Goal: Transaction & Acquisition: Purchase product/service

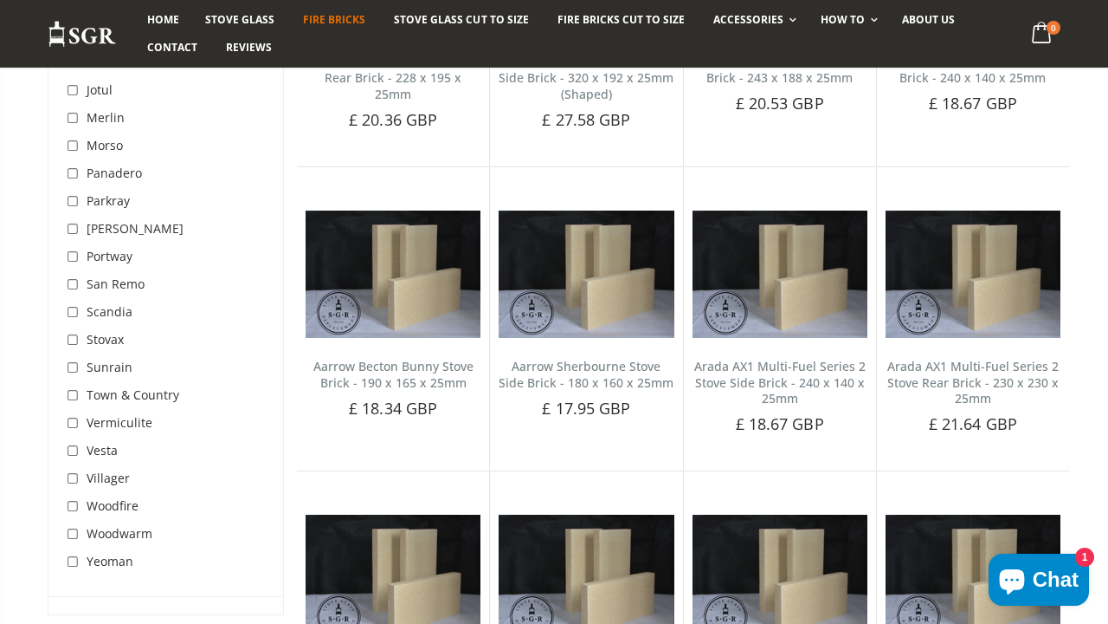
scroll to position [1017, 0]
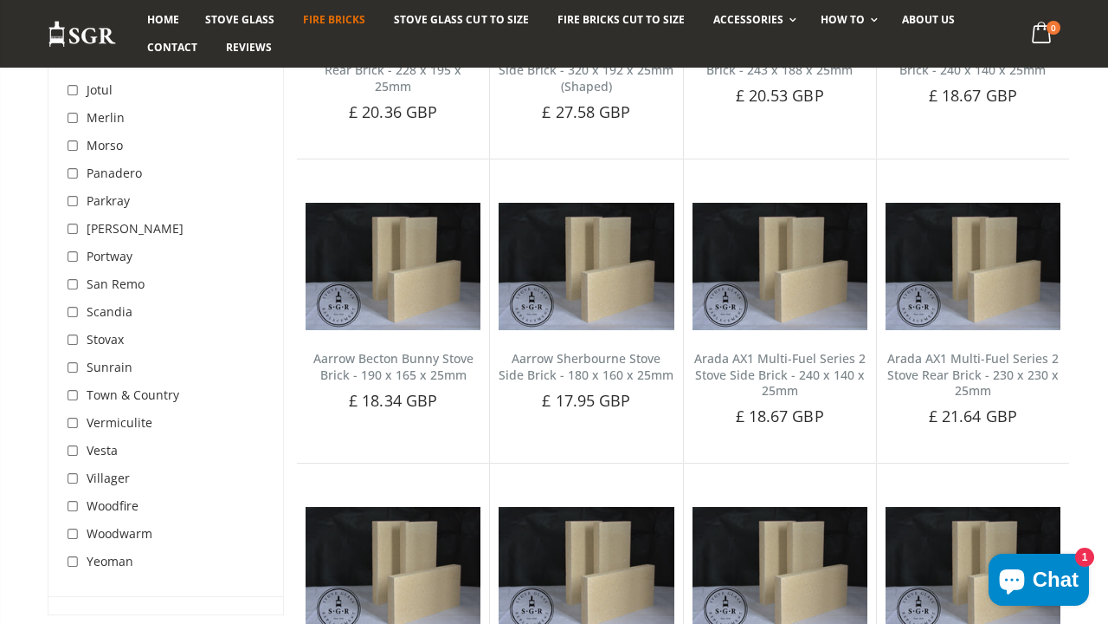
click at [75, 426] on input "checkbox" at bounding box center [74, 423] width 17 height 17
checkbox input "true"
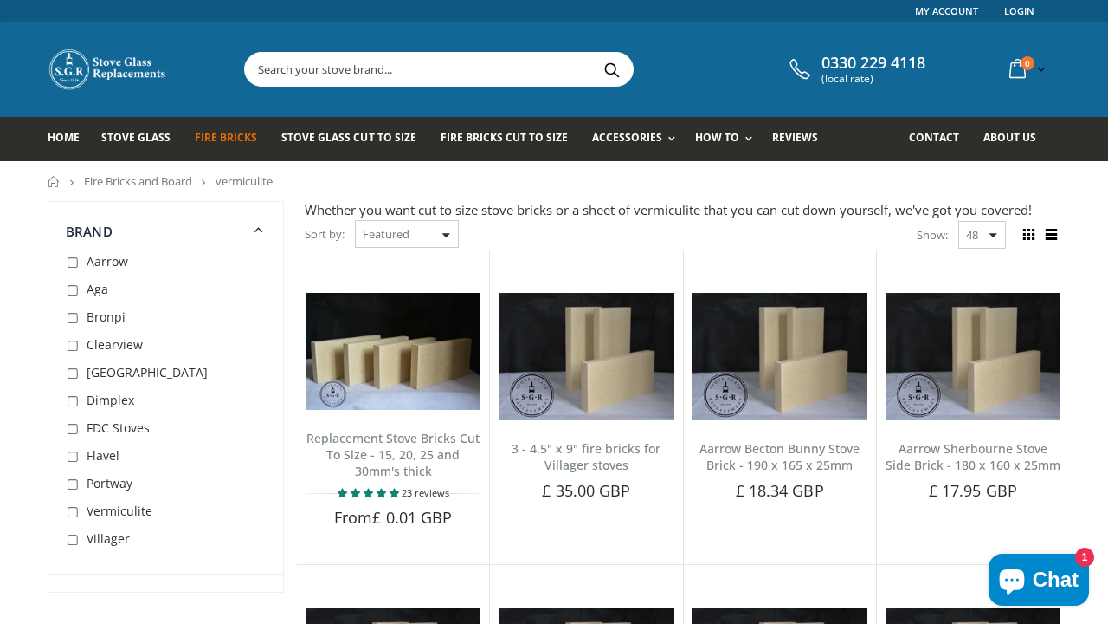
click at [472, 72] on input "text" at bounding box center [536, 69] width 582 height 33
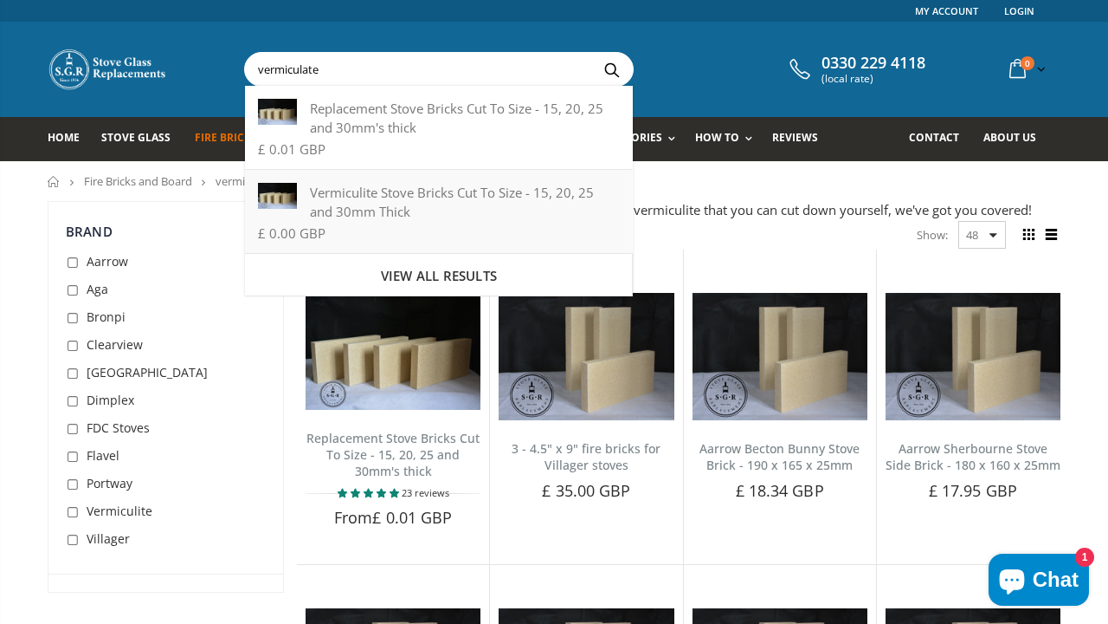
type input "vermiculate"
click at [465, 189] on div "Vermiculite Stove Bricks Cut To Size - 15, 20, 25 and 30mm Thick" at bounding box center [438, 202] width 361 height 38
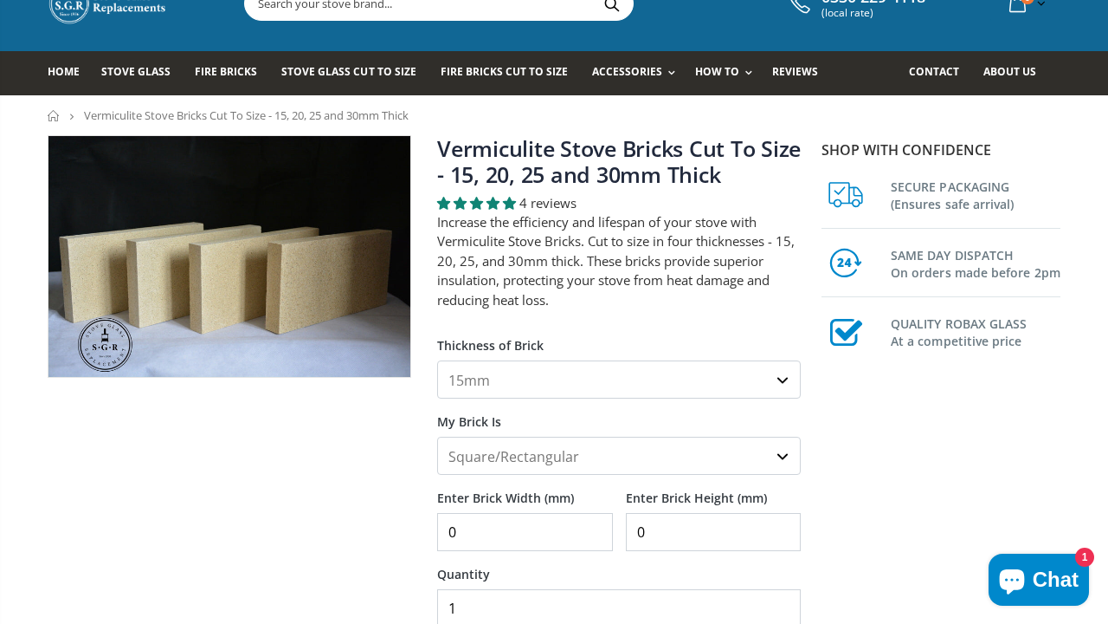
scroll to position [66, 0]
select select "25mm"
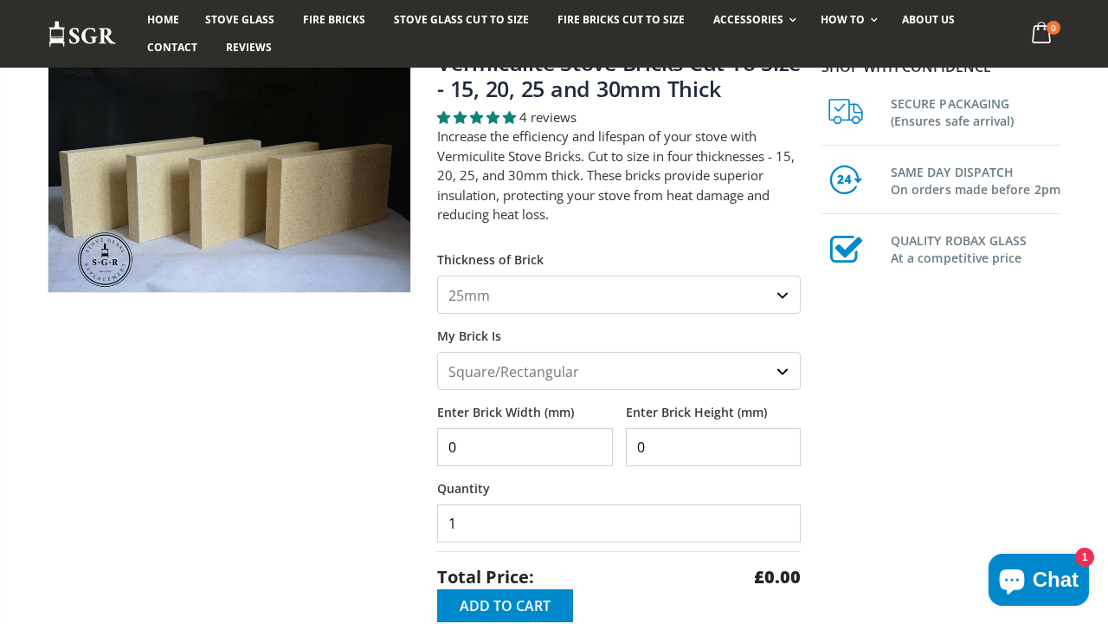
scroll to position [158, 0]
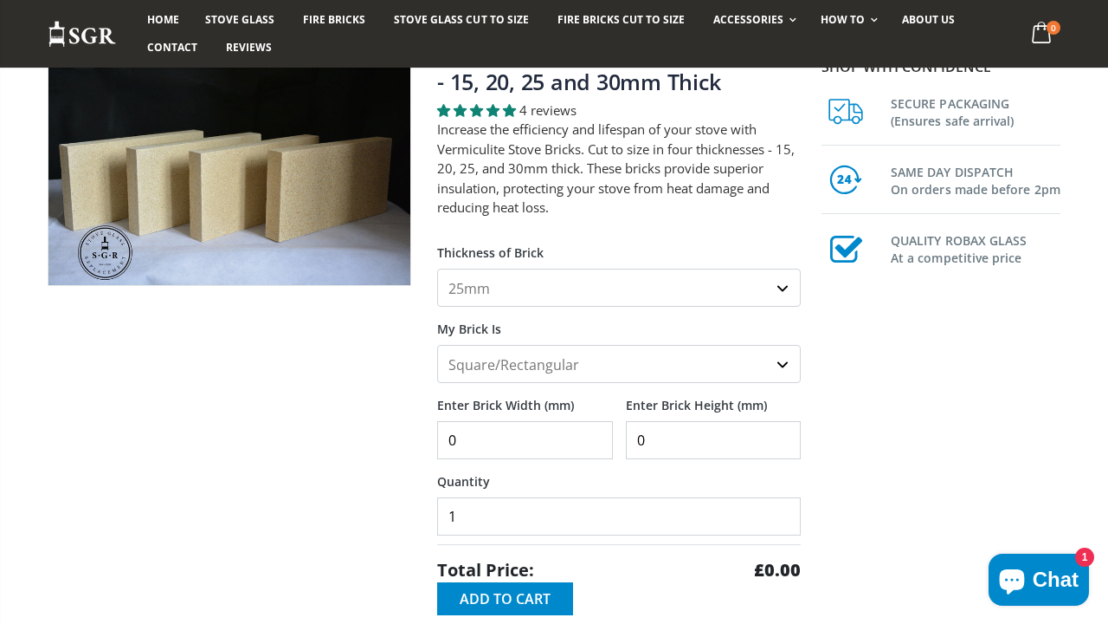
click at [539, 429] on input "0" at bounding box center [525, 440] width 176 height 38
type input "18.5"
drag, startPoint x: 682, startPoint y: 430, endPoint x: 620, endPoint y: 427, distance: 62.4
click at [624, 427] on div "Enter Brick Width (mm) 18.5 Enter Brick Height (mm) 0" at bounding box center [619, 421] width 364 height 76
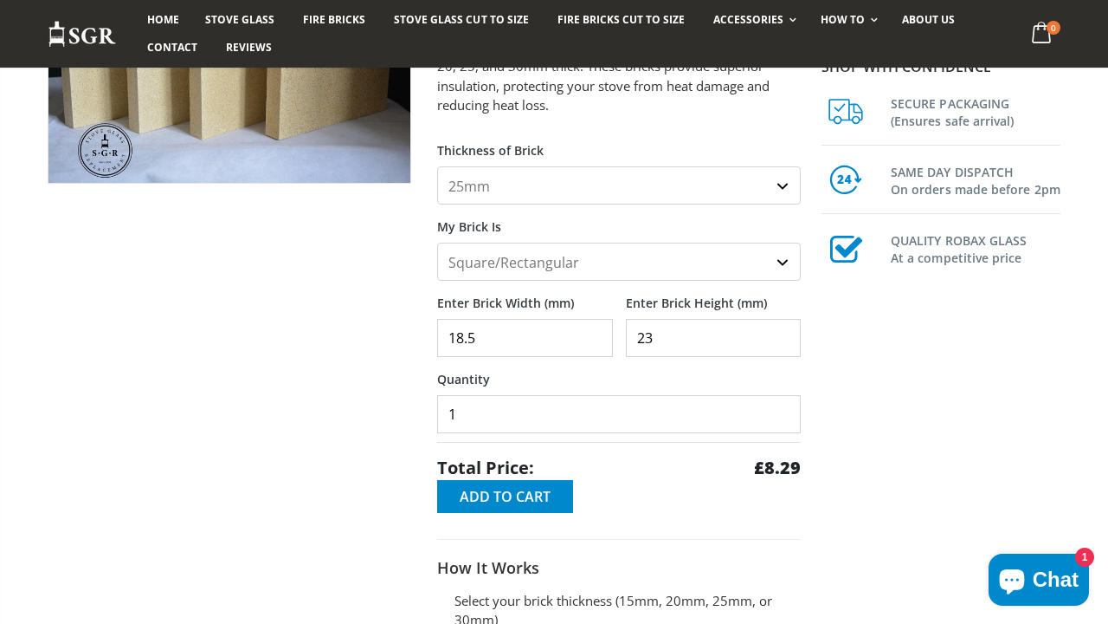
scroll to position [258, 0]
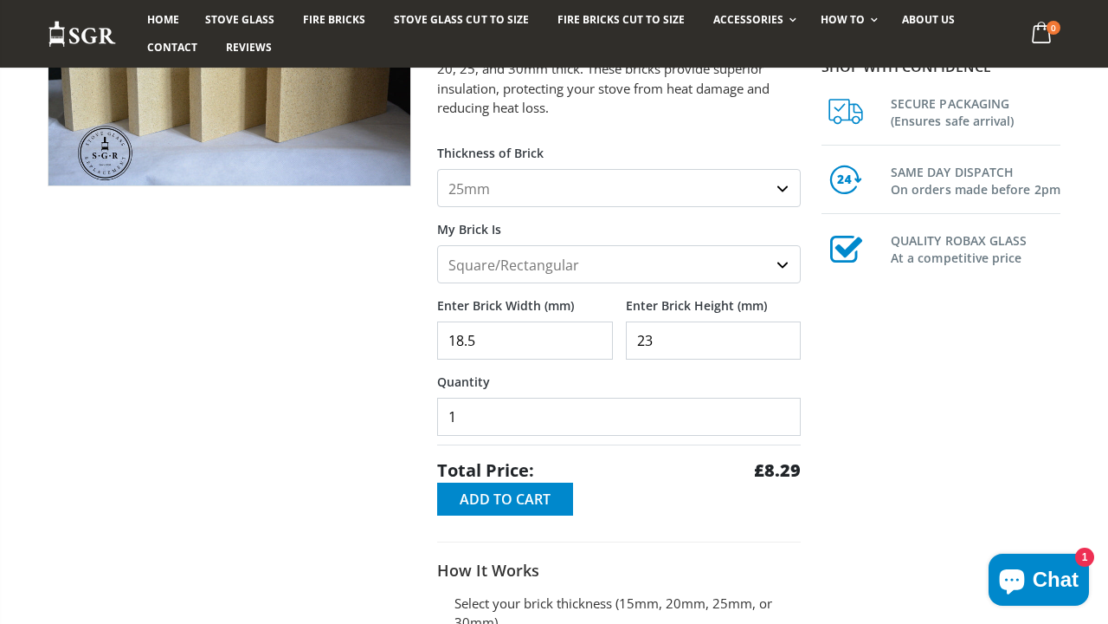
type input "23"
drag, startPoint x: 492, startPoint y: 343, endPoint x: 422, endPoint y: 339, distance: 70.2
click at [423, 339] on div "Vermiculite Stove Bricks Cut To Size - 15, 20, 25 and 30mm Thick 4 reviews Incr…" at bounding box center [424, 371] width 779 height 856
type input "180"
drag, startPoint x: 664, startPoint y: 337, endPoint x: 591, endPoint y: 333, distance: 72.9
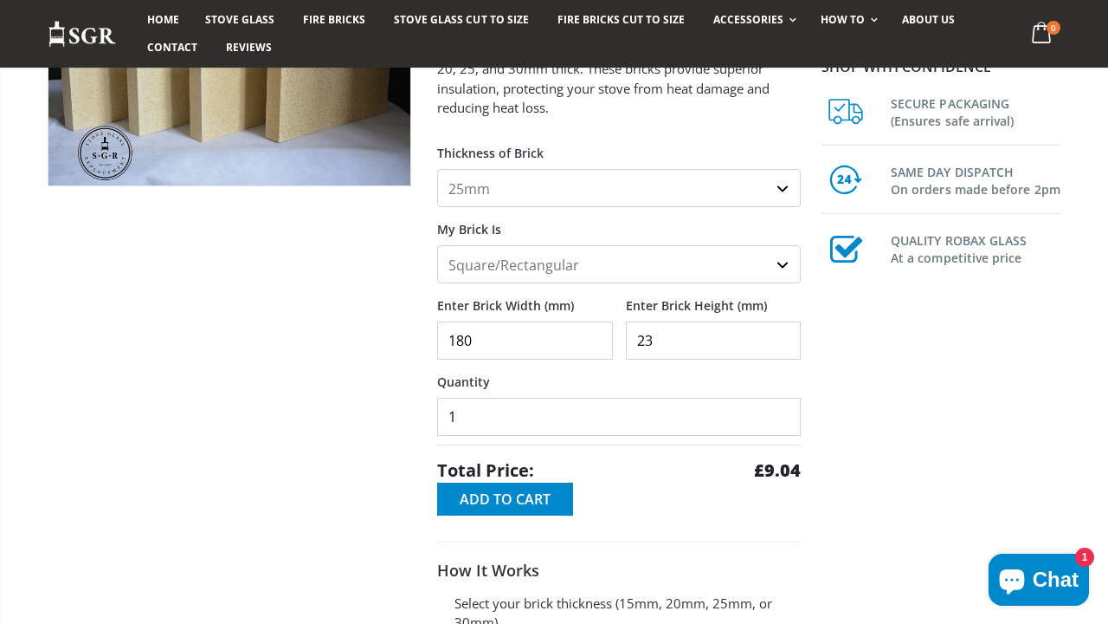
click at [591, 333] on input "180" at bounding box center [525, 340] width 176 height 38
type input "230"
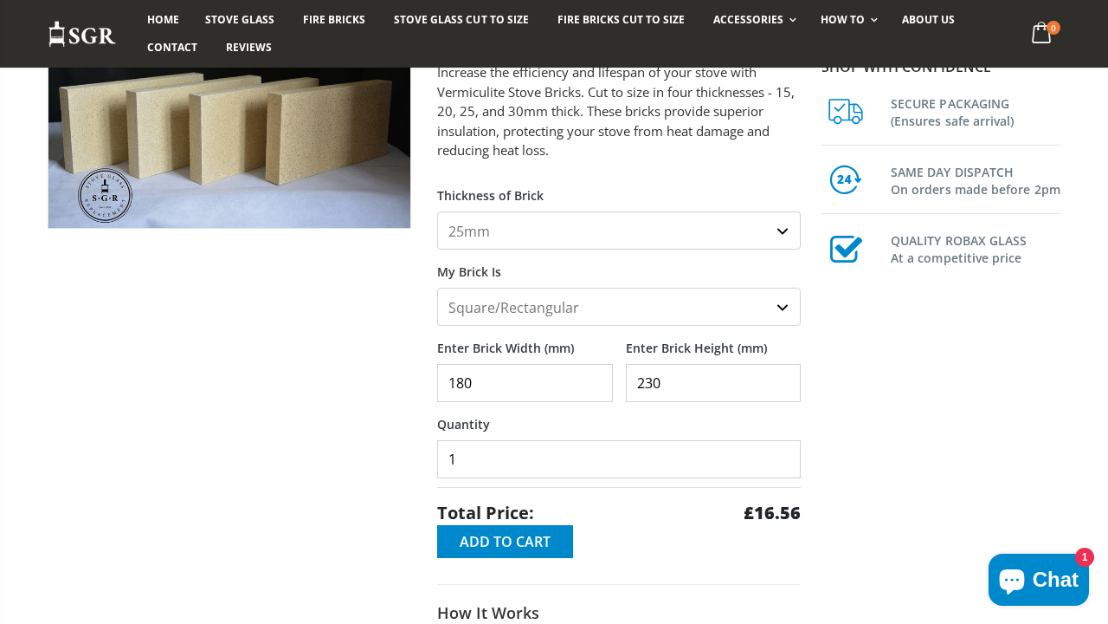
scroll to position [215, 0]
type input "2"
click at [784, 455] on input "2" at bounding box center [619, 460] width 364 height 38
drag, startPoint x: 674, startPoint y: 381, endPoint x: 656, endPoint y: 381, distance: 17.3
click at [656, 381] on input "230" at bounding box center [714, 384] width 176 height 38
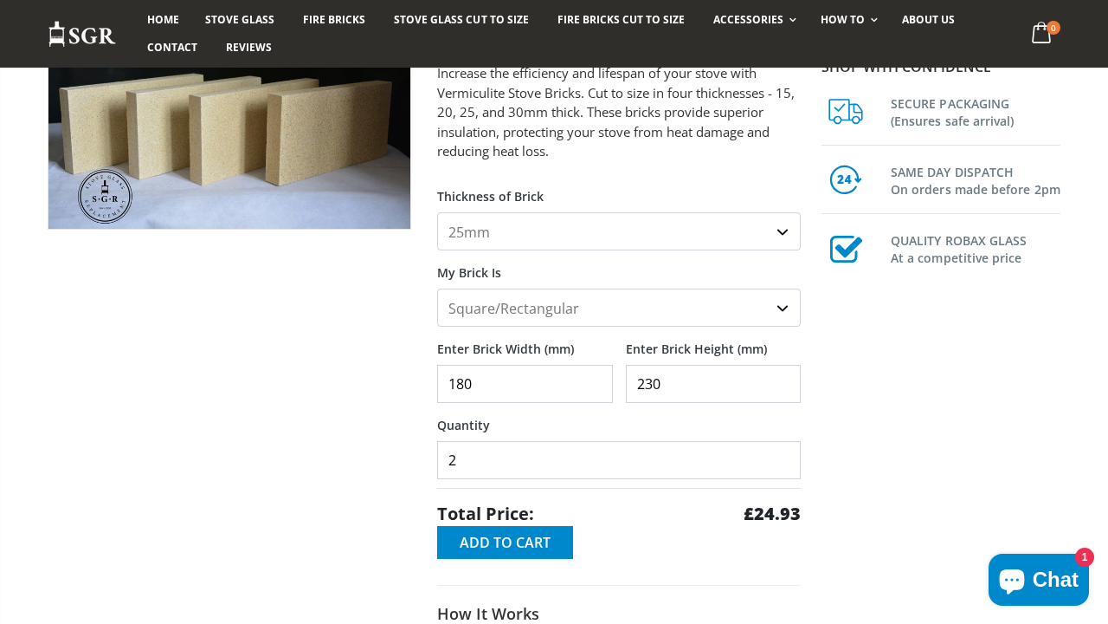
drag, startPoint x: 512, startPoint y: 380, endPoint x: 463, endPoint y: 377, distance: 48.6
click at [465, 377] on input "180" at bounding box center [525, 384] width 176 height 38
type input "185"
click at [635, 534] on div "Thickness of Brick 15mm 20mm 25mm 30mm My Brick Is Square/Rectangular Shaped (+…" at bounding box center [619, 366] width 364 height 385
click at [522, 537] on span "Add to Cart" at bounding box center [505, 542] width 91 height 19
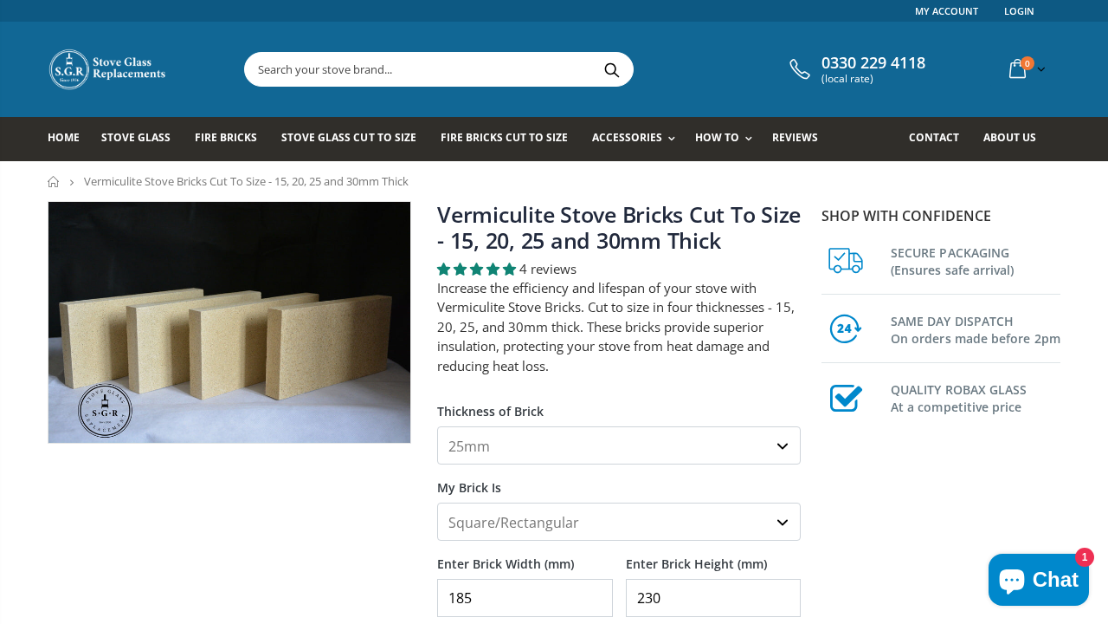
scroll to position [0, 0]
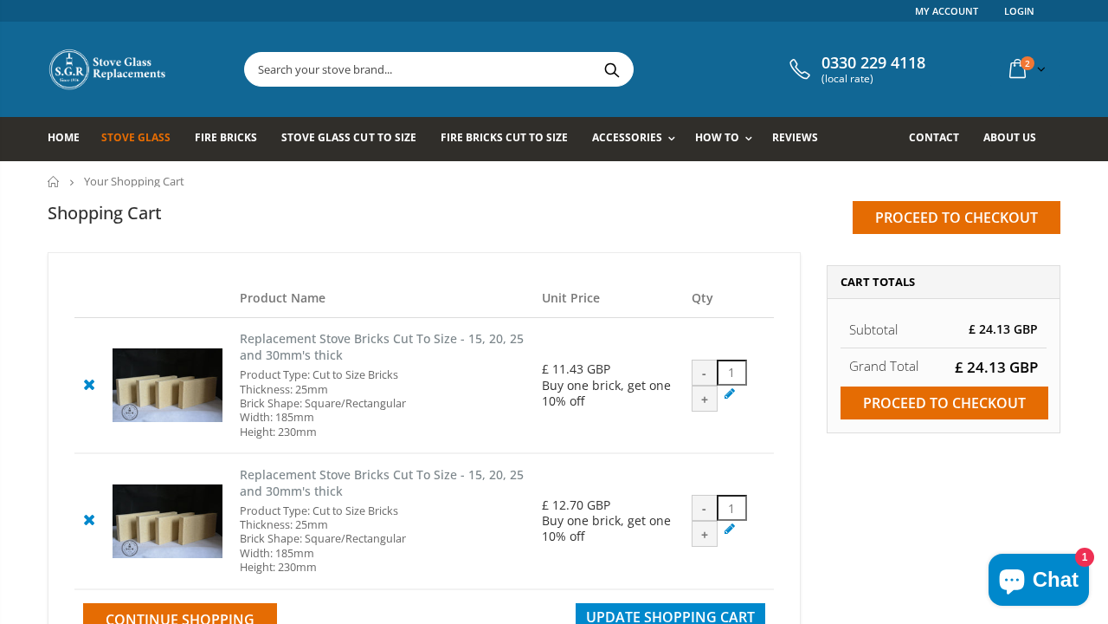
click at [160, 144] on span "Stove Glass" at bounding box center [135, 137] width 69 height 15
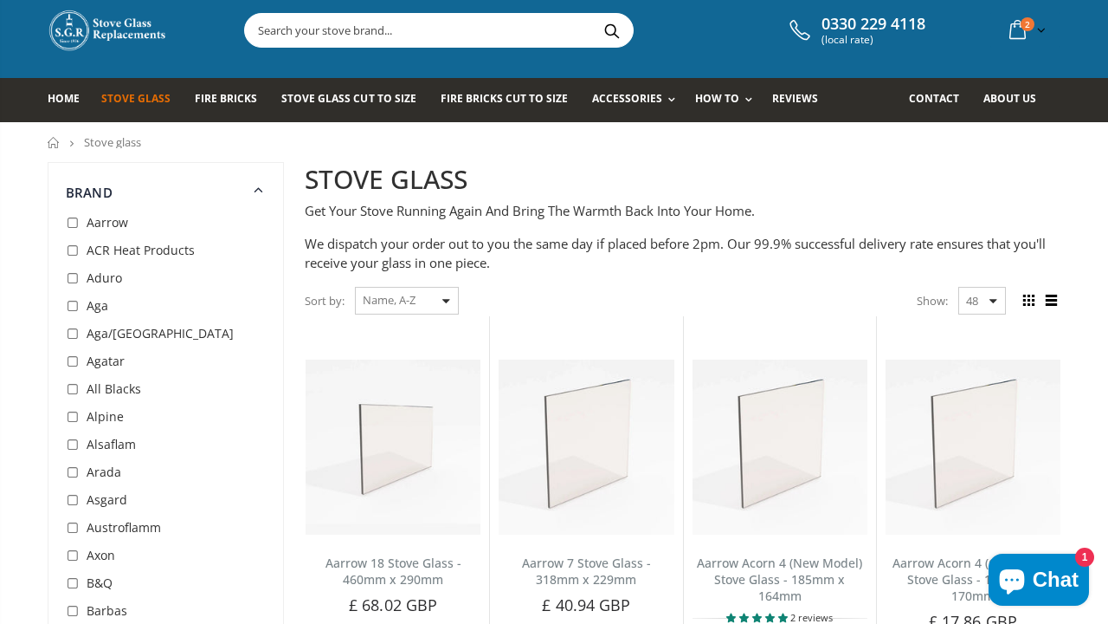
scroll to position [47, 0]
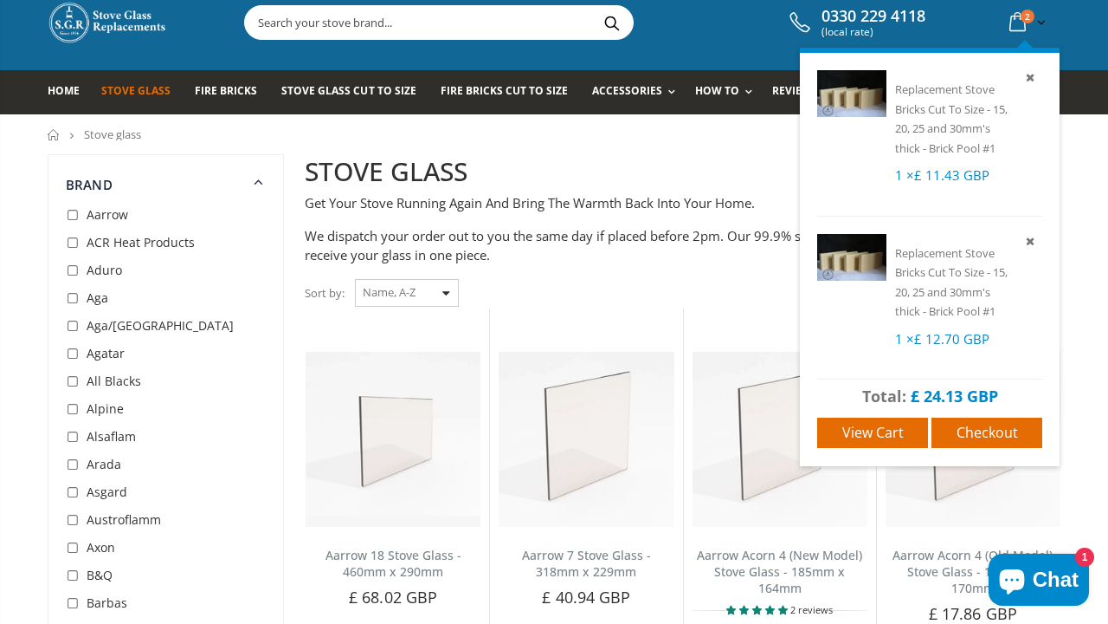
click at [947, 119] on p "Replacement Stove Bricks Cut To Size - 15, 20, 25 and 30mm's thick - Brick Pool…" at bounding box center [968, 118] width 147 height 78
click at [892, 436] on span "View cart" at bounding box center [873, 432] width 61 height 19
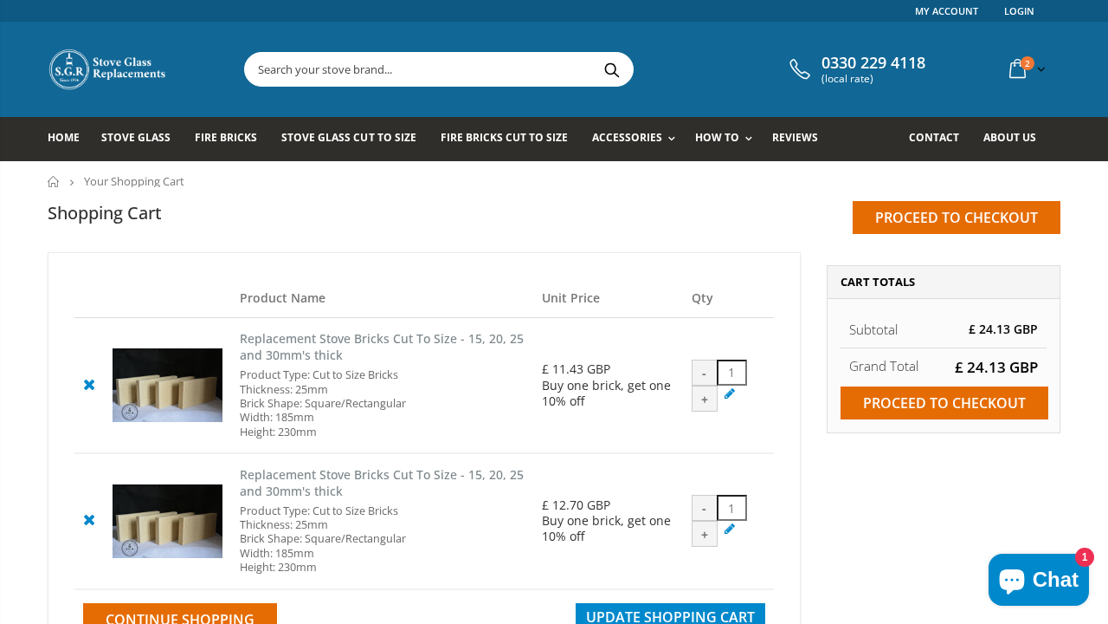
scroll to position [93, 0]
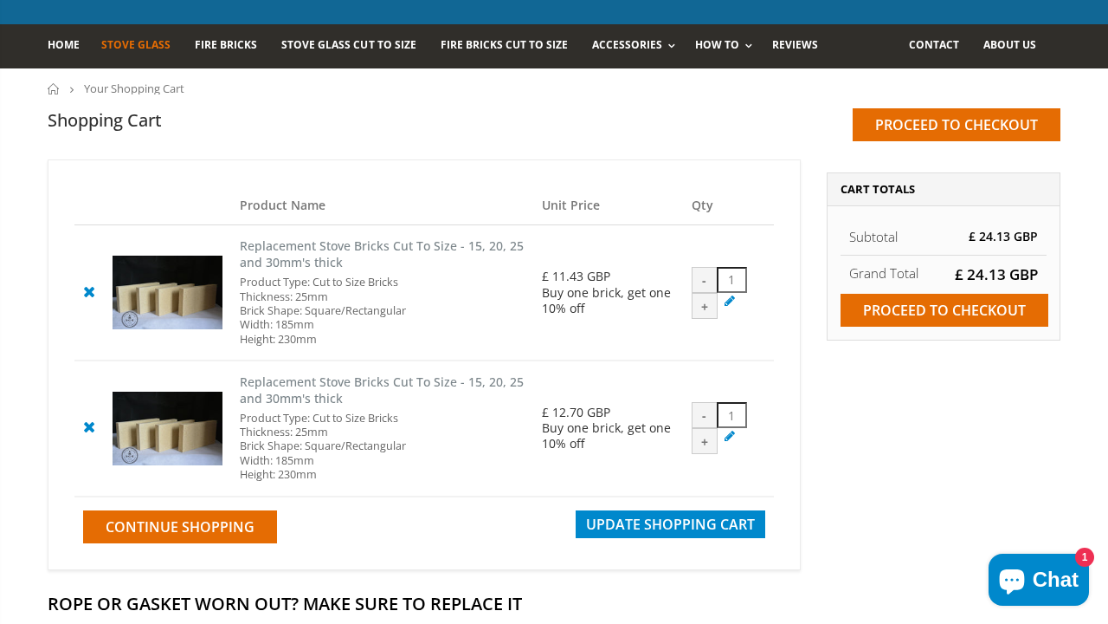
click at [154, 42] on span "Stove Glass" at bounding box center [135, 44] width 69 height 15
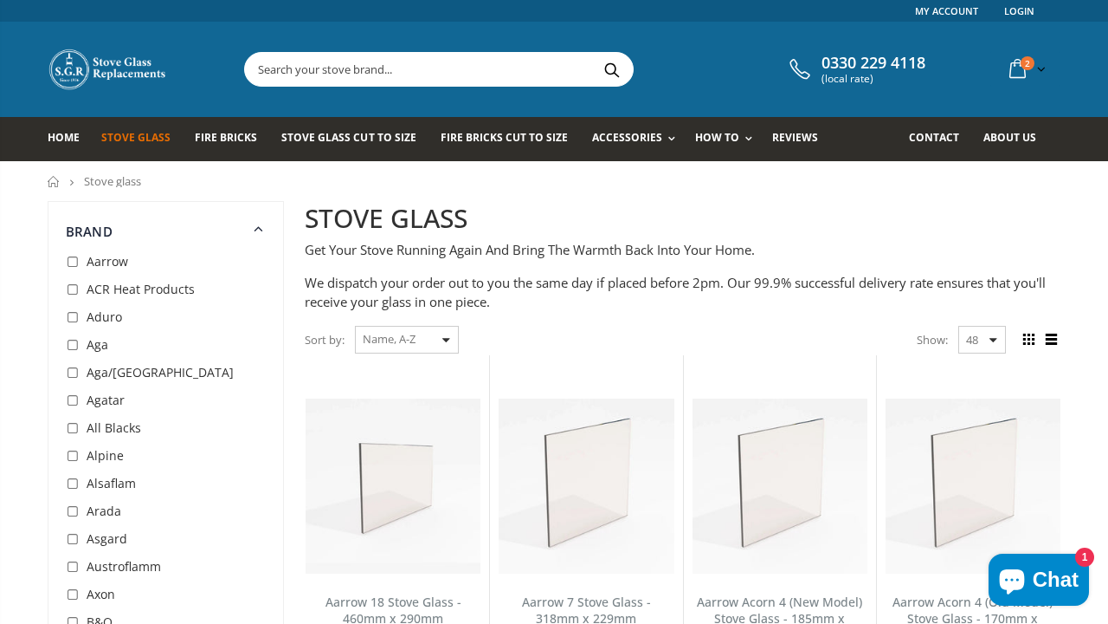
click at [142, 133] on span "Stove Glass" at bounding box center [135, 137] width 69 height 15
click at [344, 147] on link "Stove Glass Cut To Size" at bounding box center [354, 139] width 147 height 44
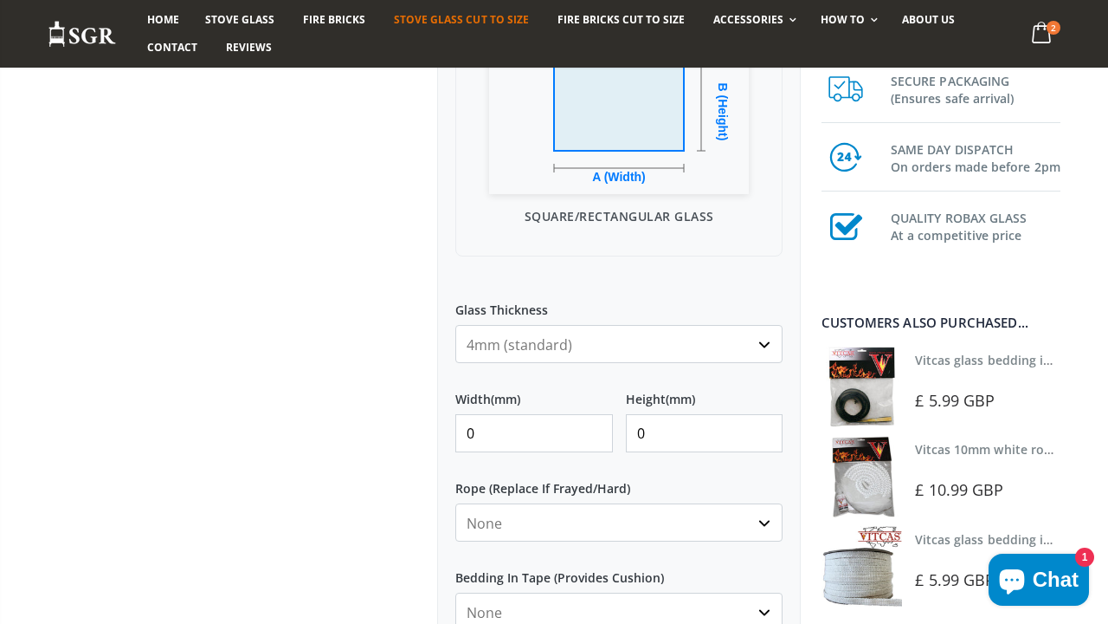
scroll to position [544, 0]
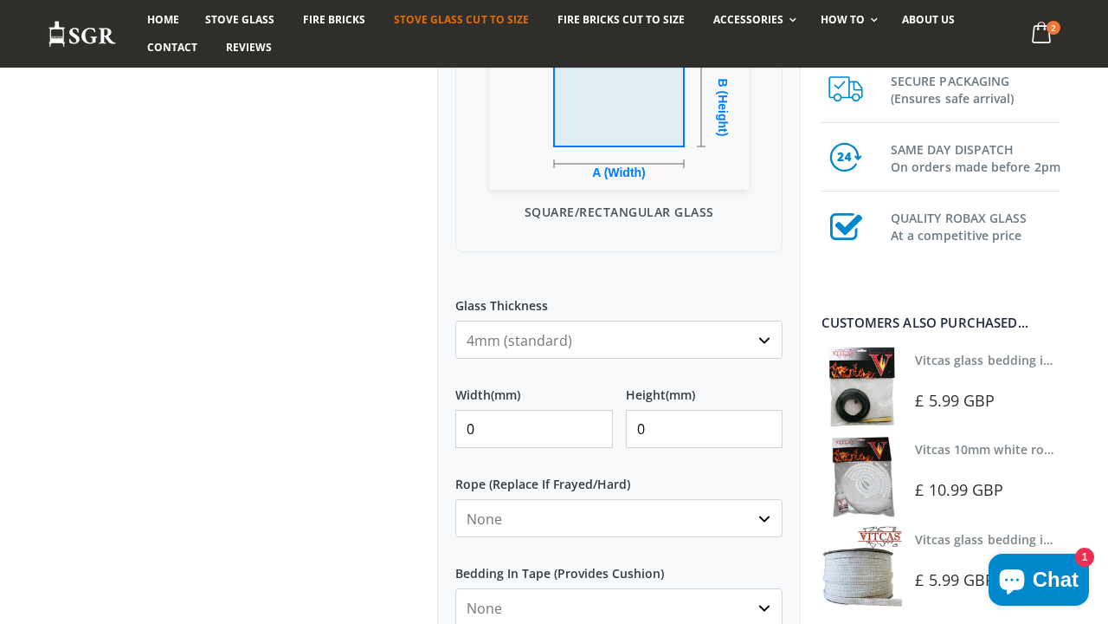
drag, startPoint x: 514, startPoint y: 436, endPoint x: 436, endPoint y: 433, distance: 78.8
click at [436, 433] on div "Custom Cut Robax® Stove Glass 295 reviews Pool Type Default Title Pool #1 Pool …" at bounding box center [619, 257] width 390 height 1200
type input "385"
drag, startPoint x: 668, startPoint y: 423, endPoint x: 602, endPoint y: 422, distance: 65.8
click at [603, 422] on div "Width (mm) 385 Height (mm) 0" at bounding box center [619, 410] width 327 height 76
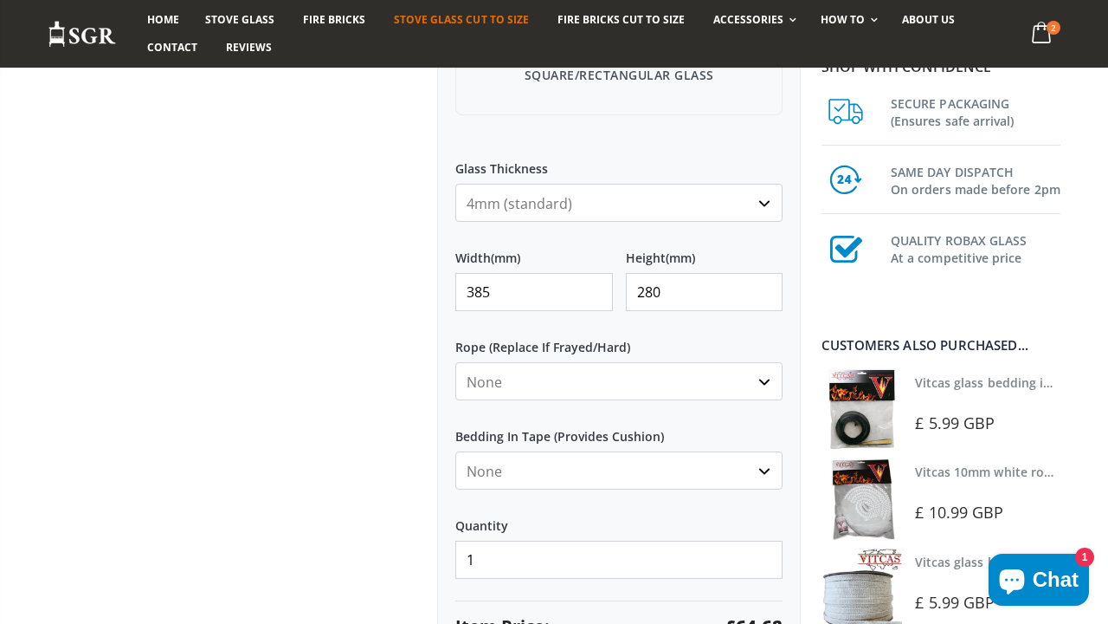
scroll to position [675, 0]
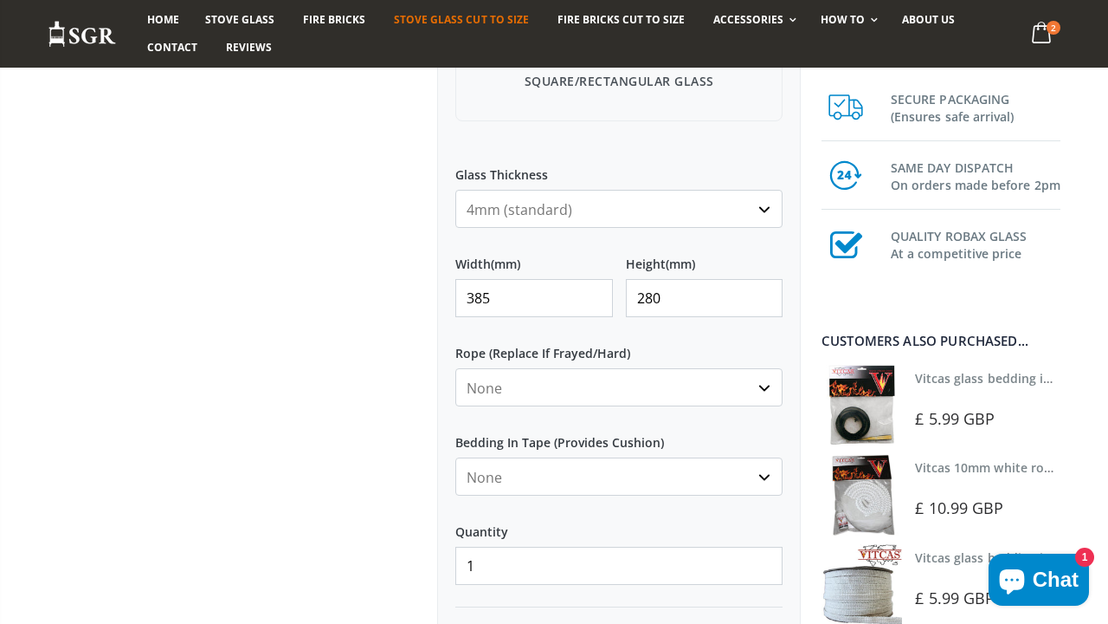
type input "280"
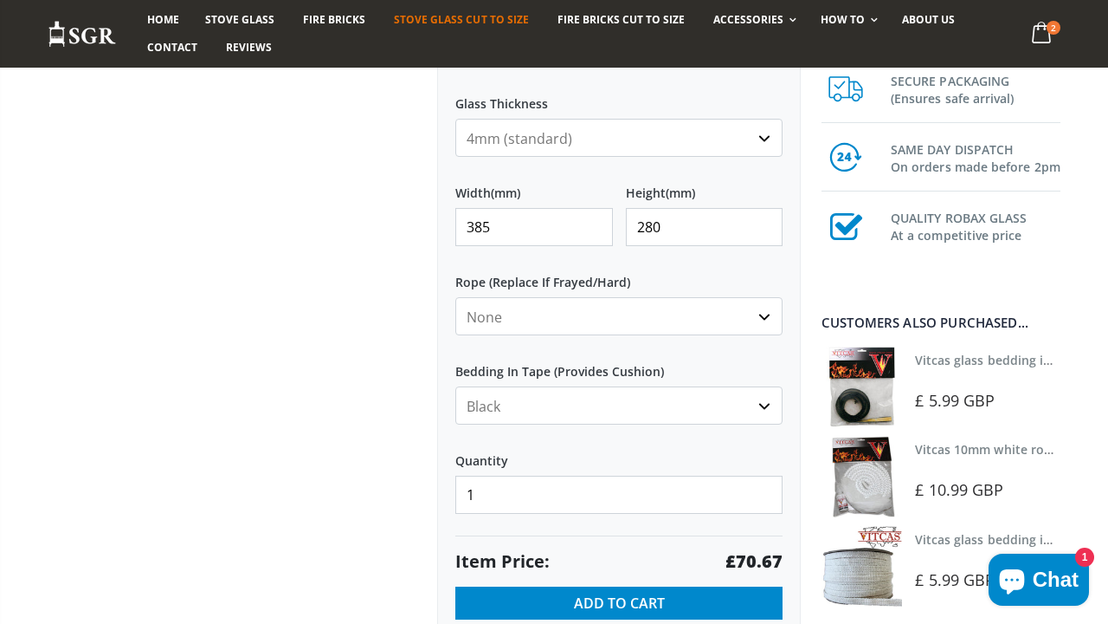
scroll to position [775, 0]
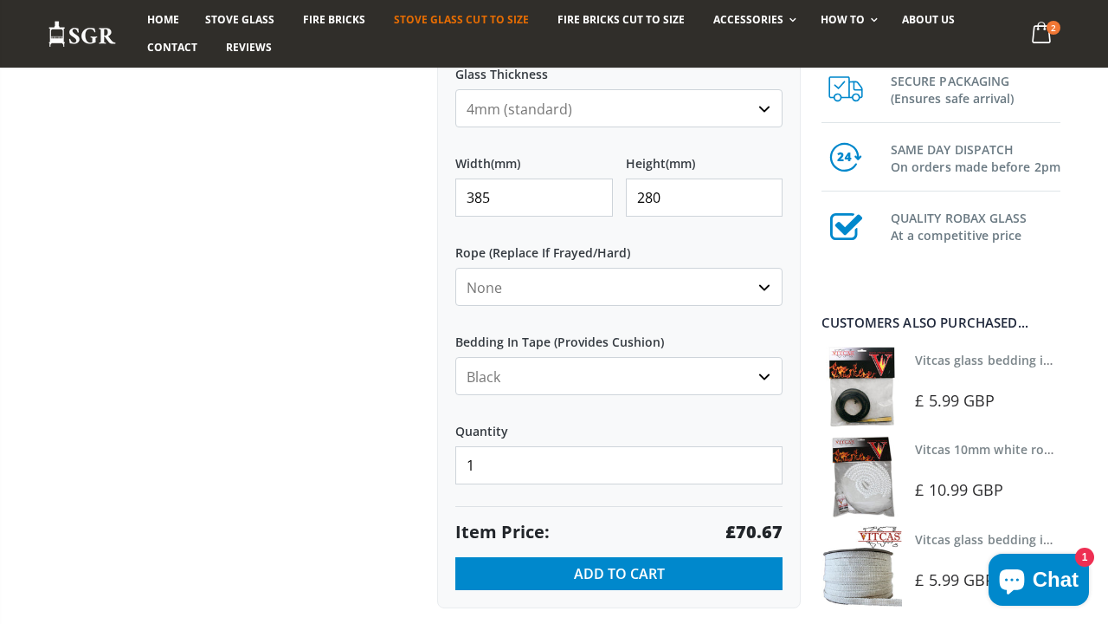
select select "none"
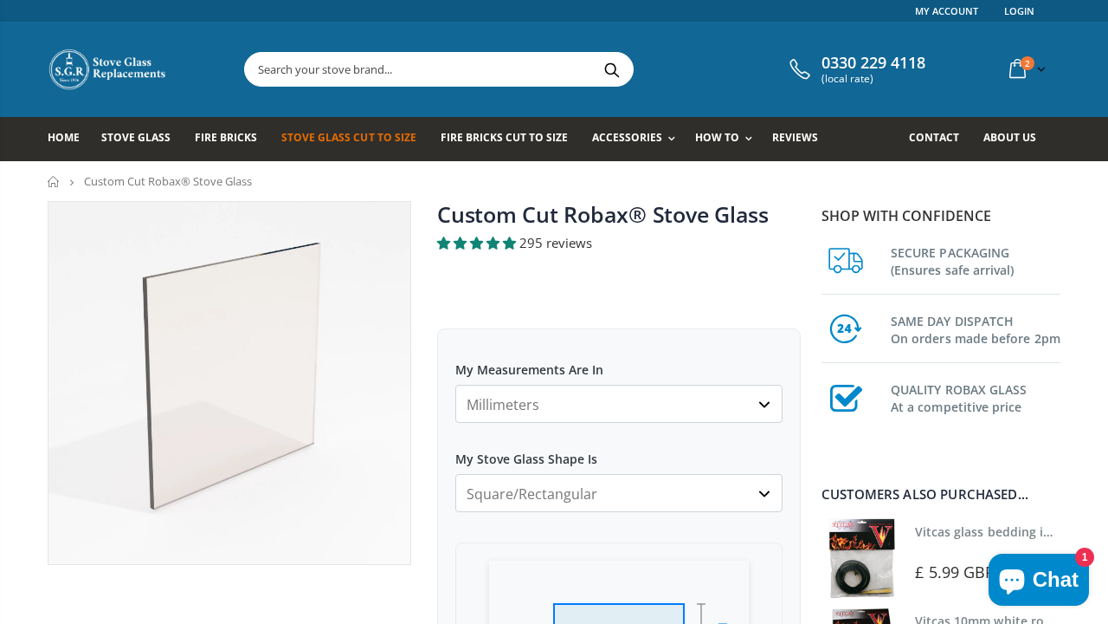
scroll to position [0, 0]
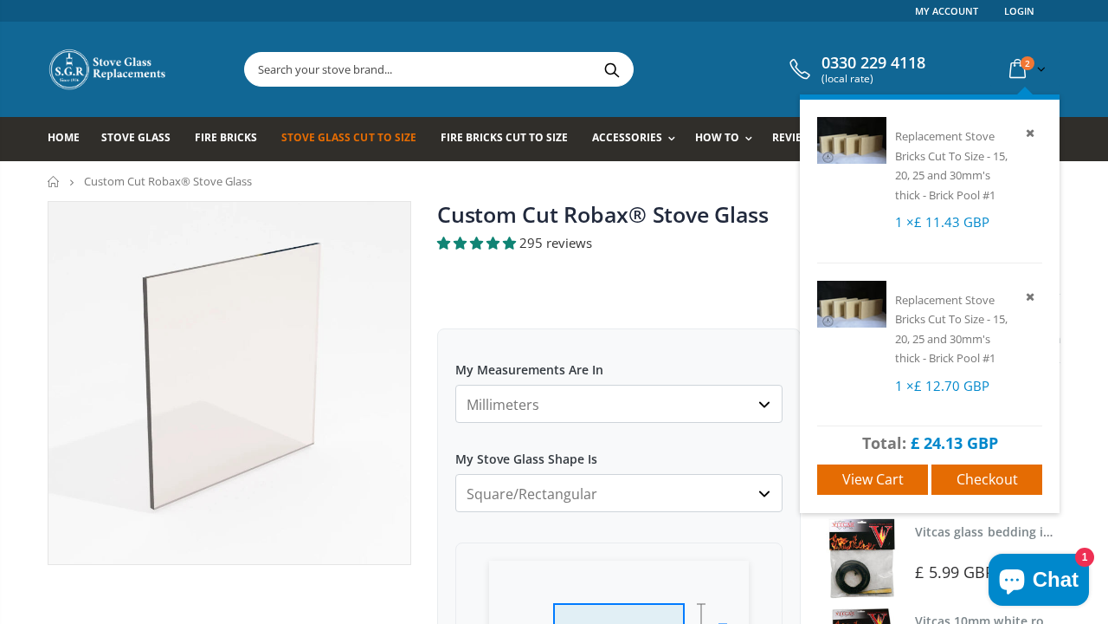
click at [1012, 67] on icon at bounding box center [1018, 69] width 30 height 31
click at [852, 476] on span "View cart" at bounding box center [873, 478] width 61 height 19
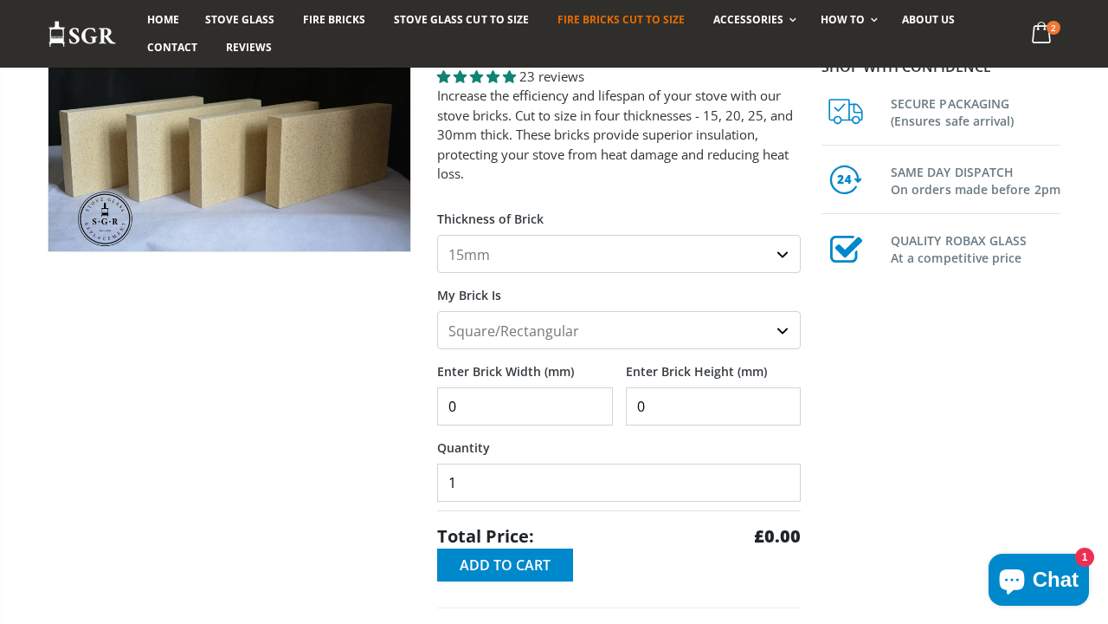
scroll to position [247, 0]
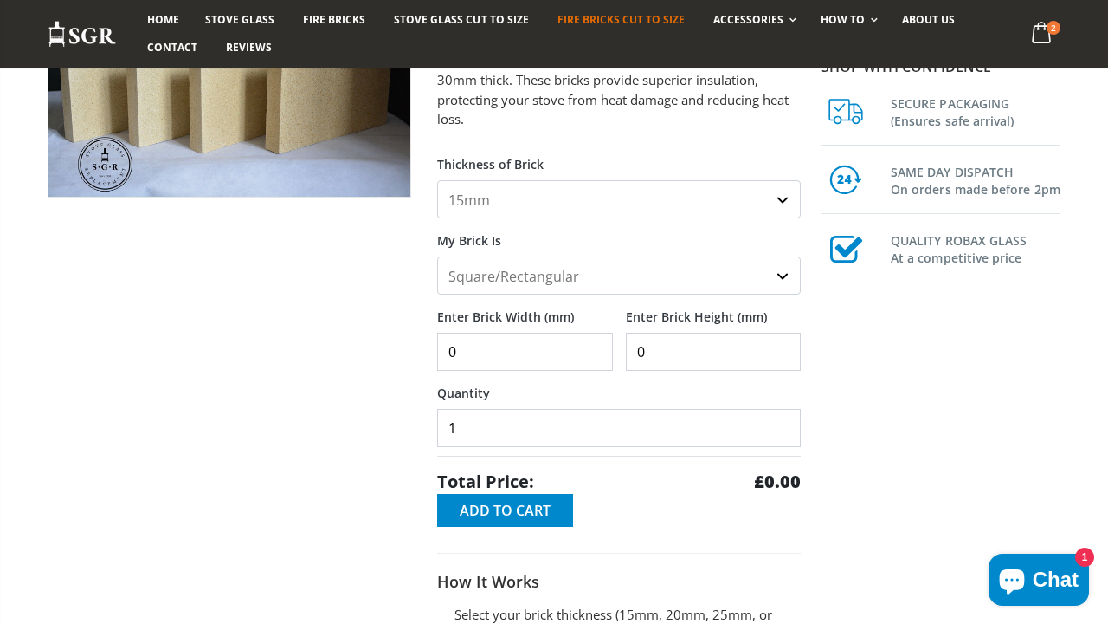
select select "25mm"
click at [485, 346] on input "0" at bounding box center [525, 352] width 176 height 38
drag, startPoint x: 485, startPoint y: 346, endPoint x: 446, endPoint y: 345, distance: 39.0
click at [447, 346] on input "0" at bounding box center [525, 352] width 176 height 38
drag, startPoint x: 668, startPoint y: 348, endPoint x: 585, endPoint y: 345, distance: 83.2
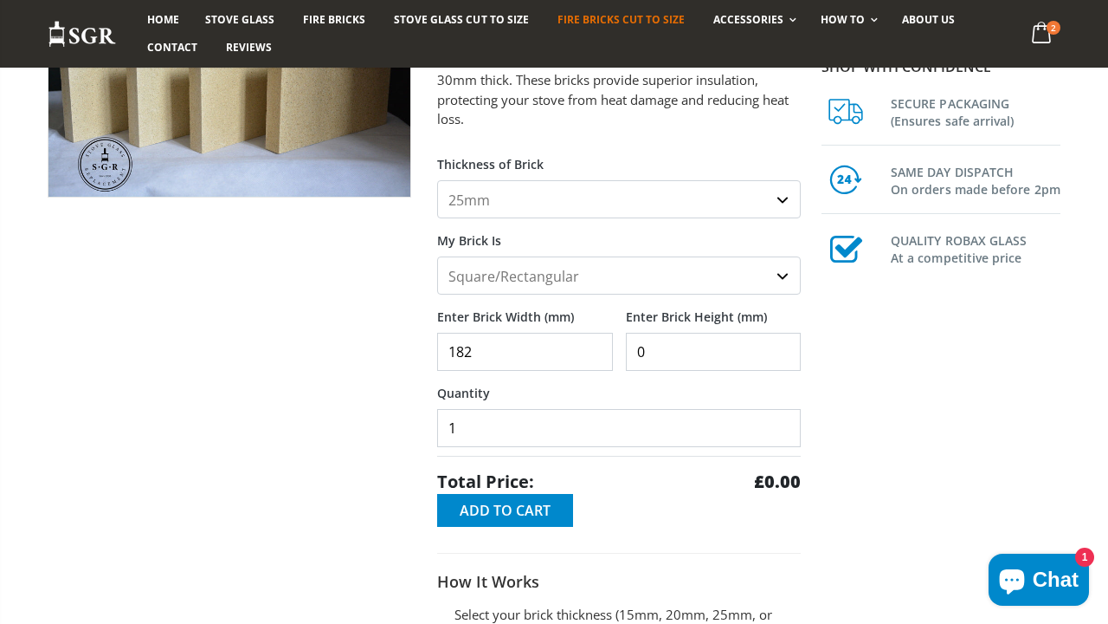
click at [586, 345] on div "Enter Brick Width (mm) 182 Enter Brick Height (mm) 0" at bounding box center [619, 332] width 364 height 76
click at [488, 350] on input "182" at bounding box center [525, 352] width 176 height 38
type input "185"
click at [657, 360] on input "0" at bounding box center [714, 352] width 176 height 38
type input "232"
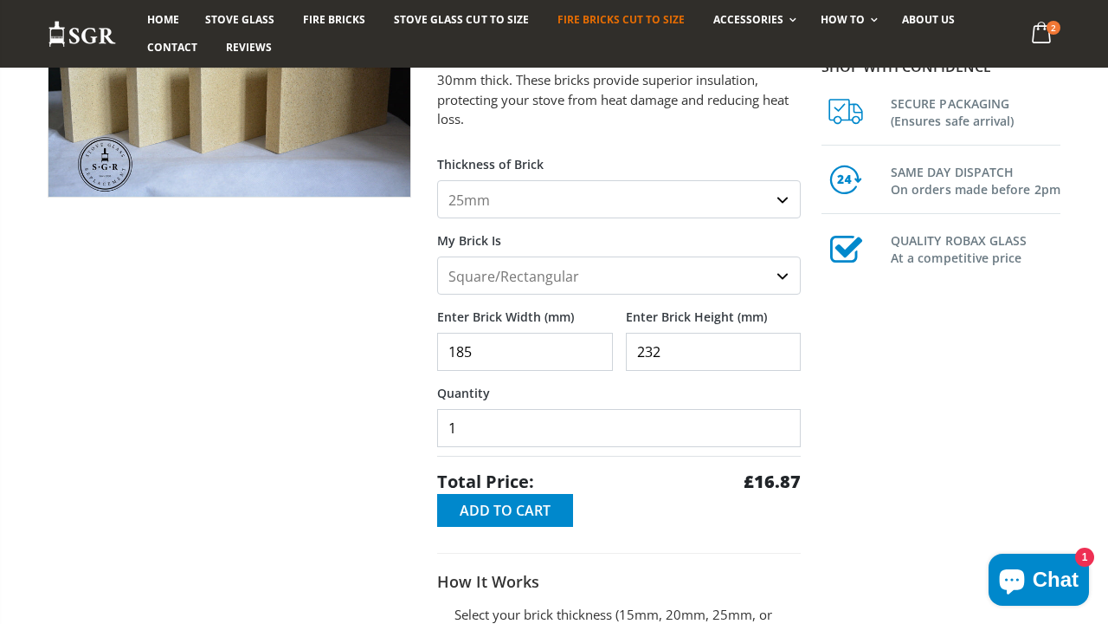
type input "2"
click at [785, 423] on input "2" at bounding box center [619, 428] width 364 height 38
click at [533, 510] on span "Add to Cart" at bounding box center [505, 510] width 91 height 19
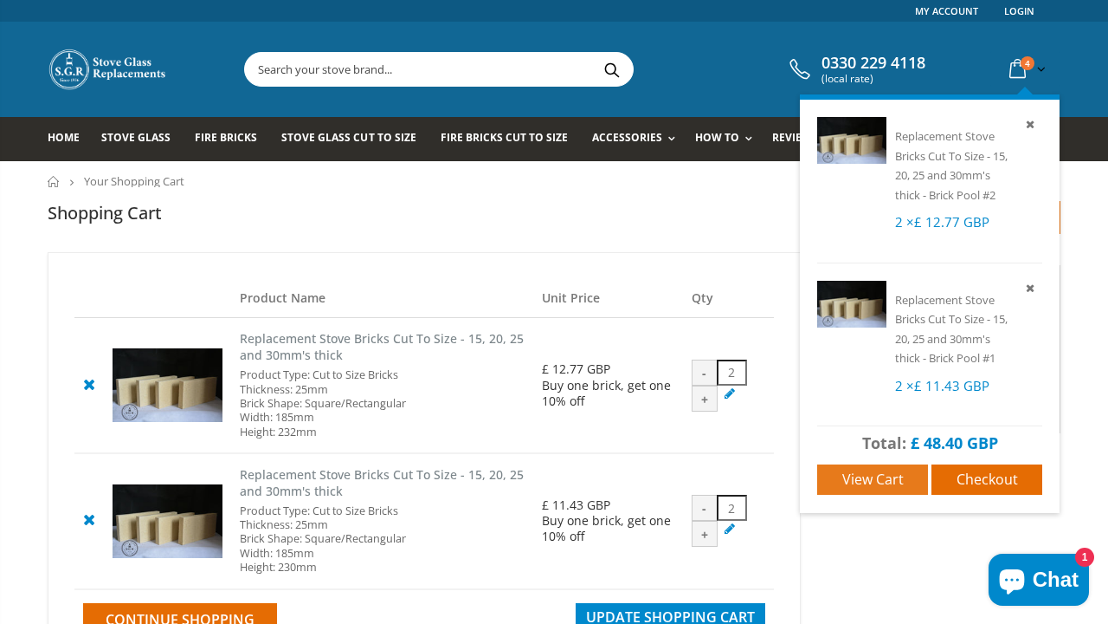
click at [859, 486] on link "View cart" at bounding box center [872, 479] width 111 height 30
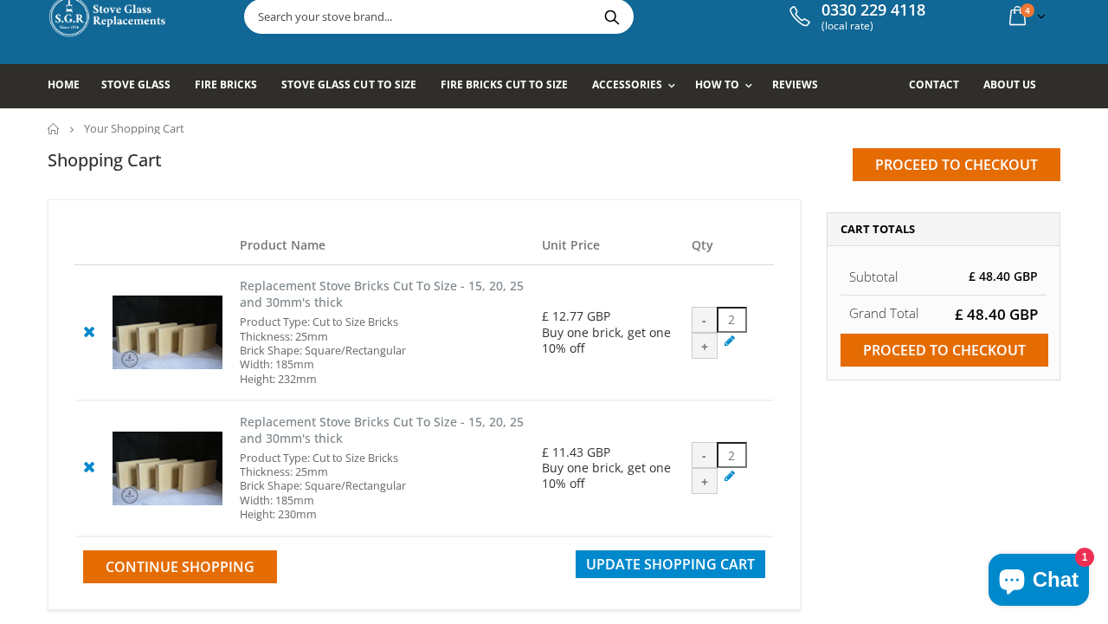
scroll to position [74, 0]
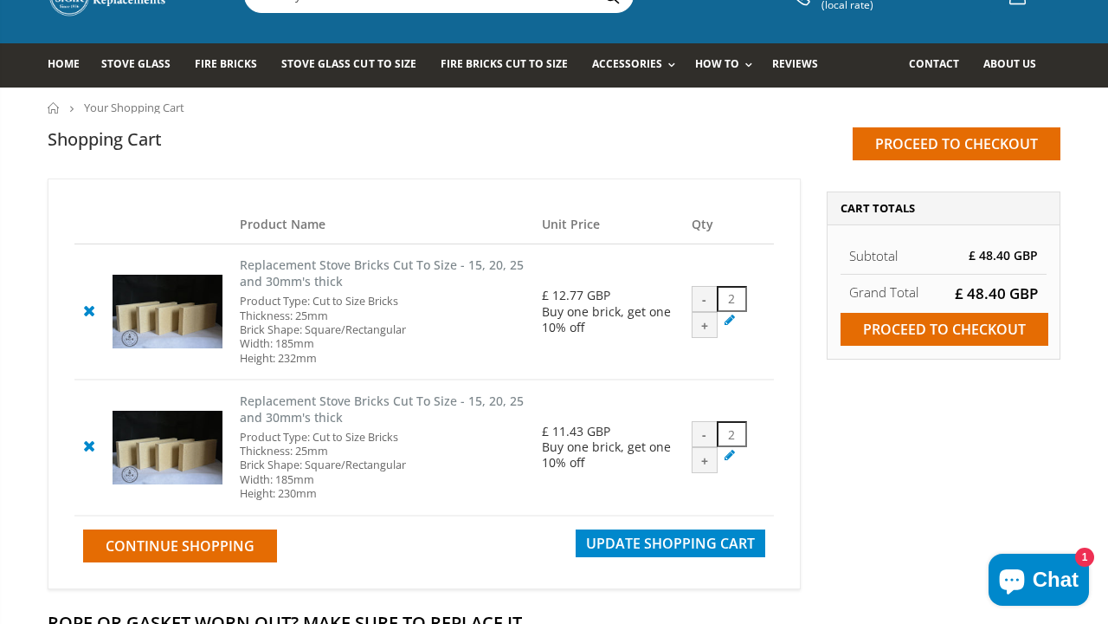
click at [89, 439] on icon at bounding box center [89, 445] width 22 height 21
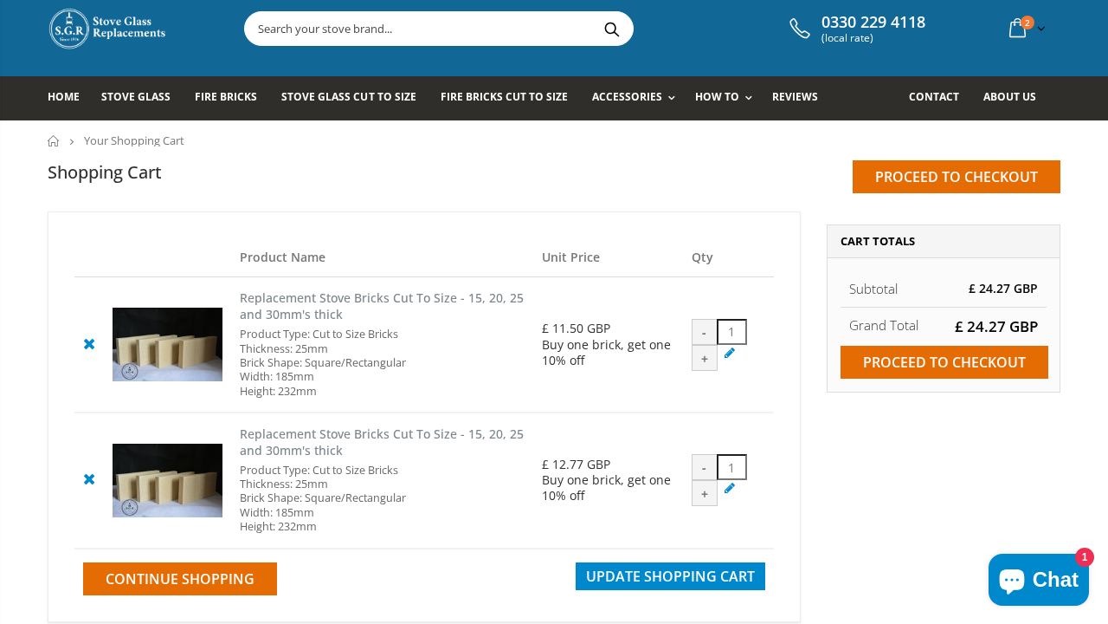
scroll to position [40, 0]
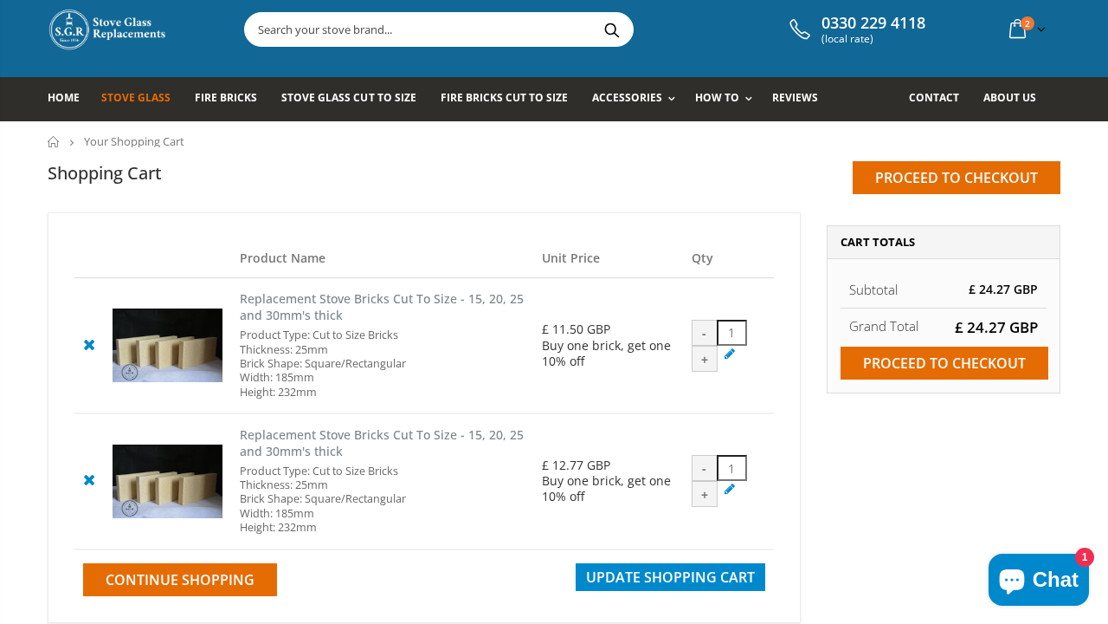
click at [159, 103] on span "Stove Glass" at bounding box center [135, 97] width 69 height 15
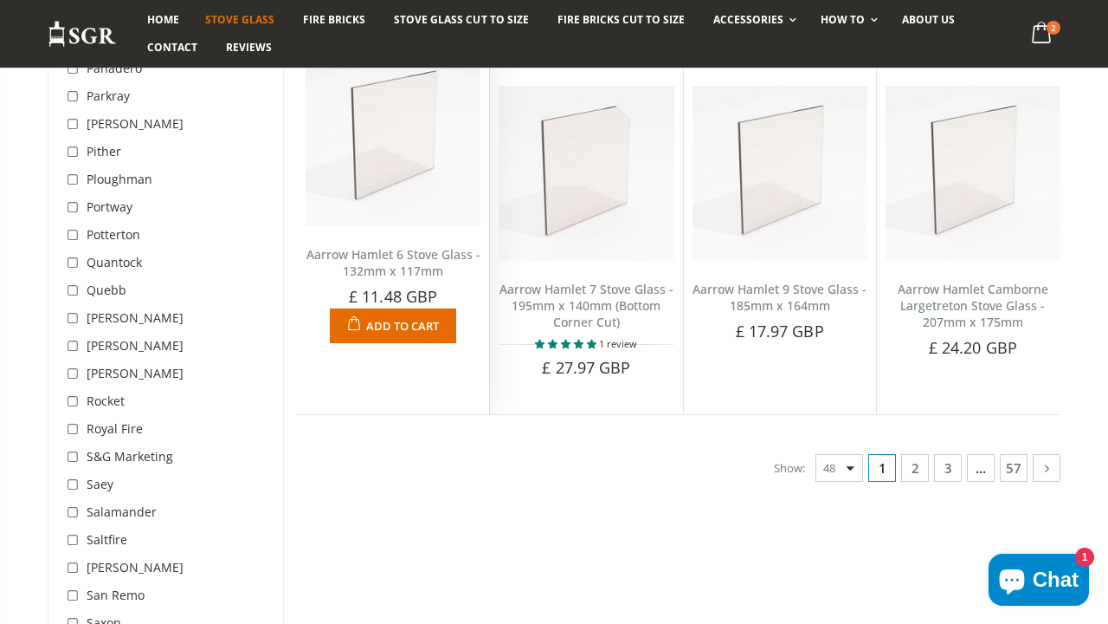
scroll to position [4296, 0]
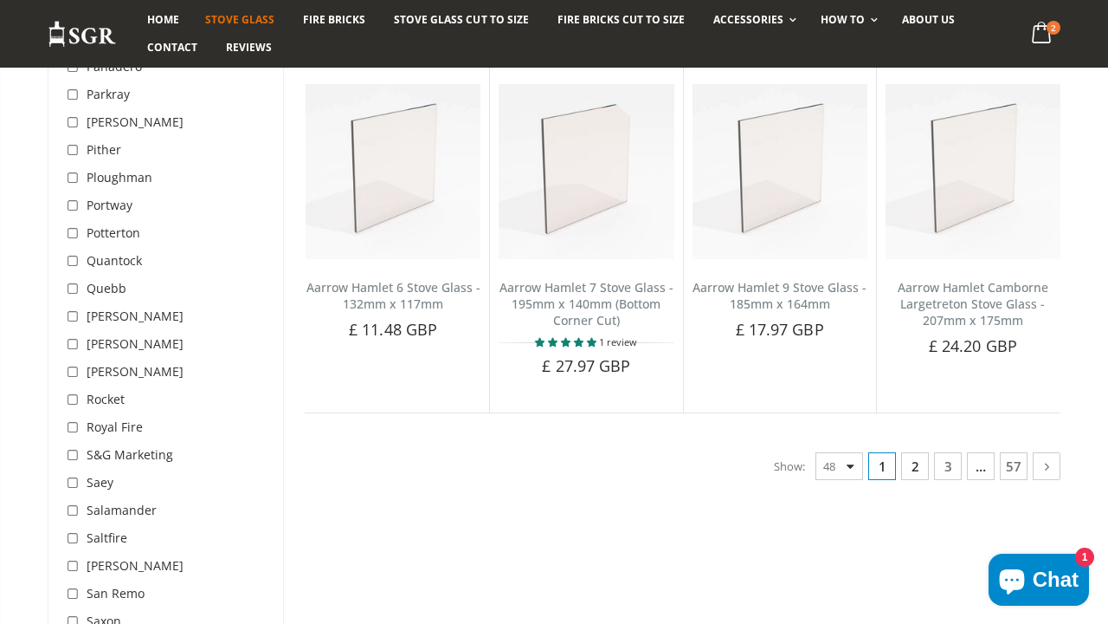
click at [906, 452] on link "2" at bounding box center [915, 466] width 28 height 28
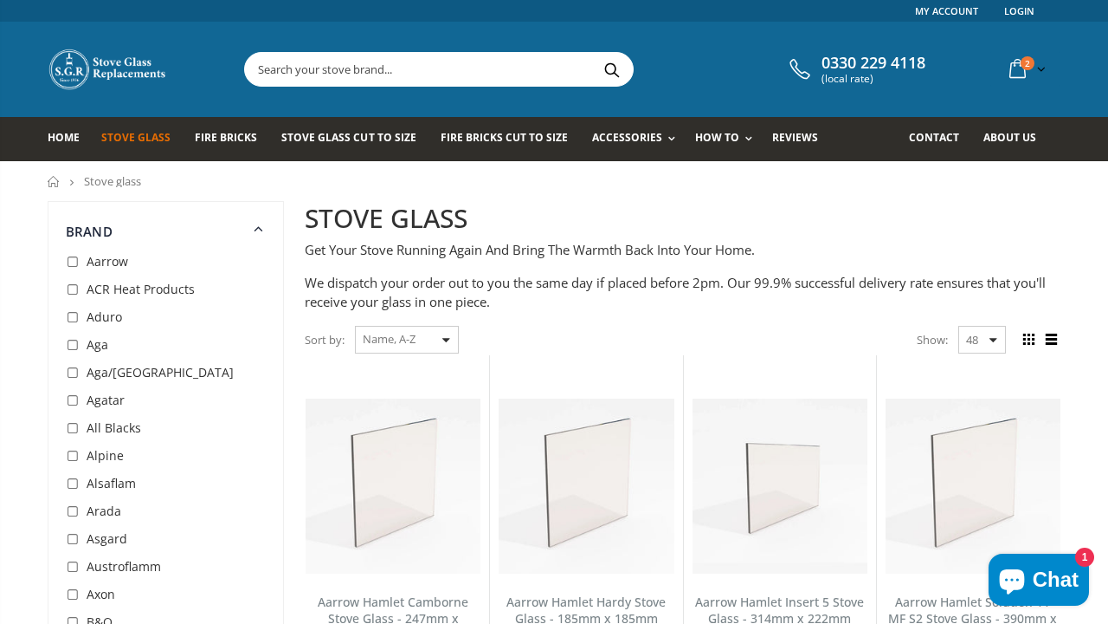
click at [419, 73] on input "text" at bounding box center [536, 69] width 582 height 33
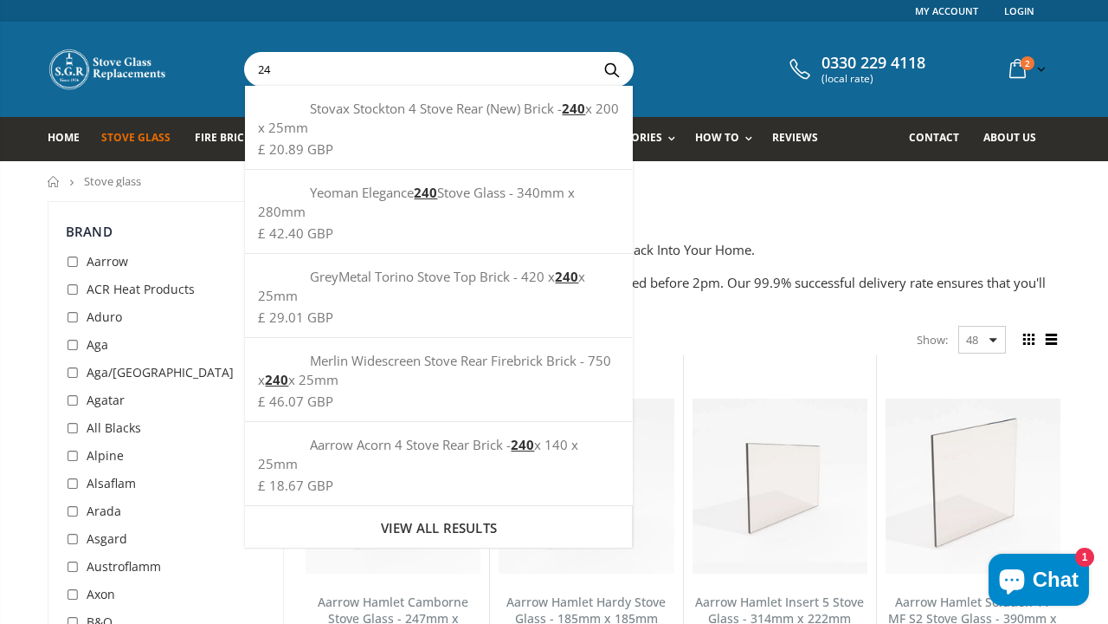
type input "2"
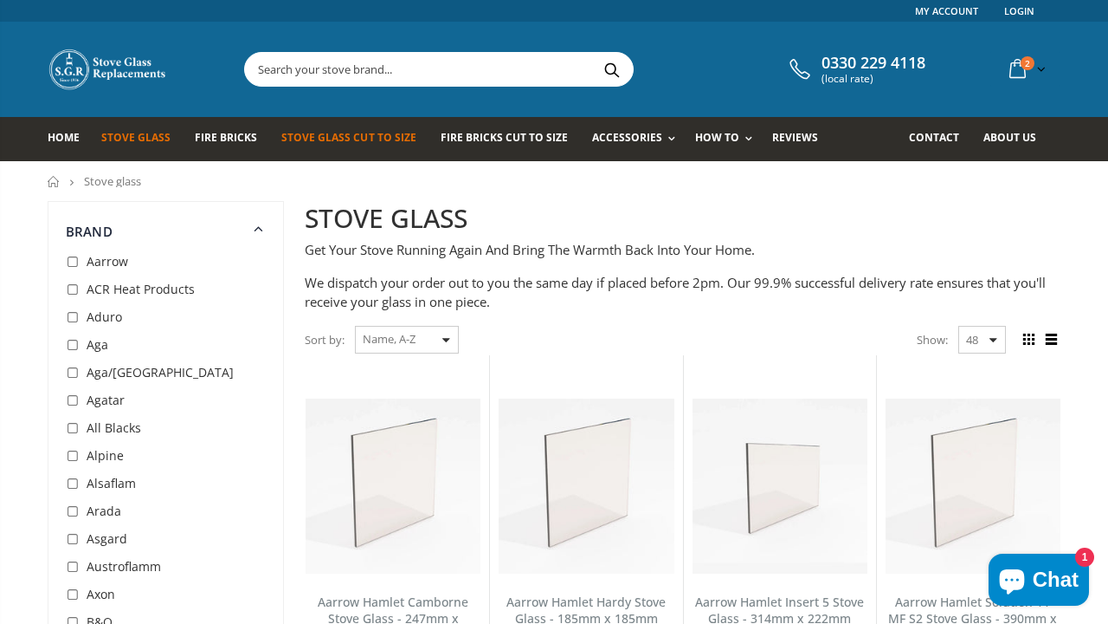
click at [379, 139] on span "Stove Glass Cut To Size" at bounding box center [348, 137] width 134 height 15
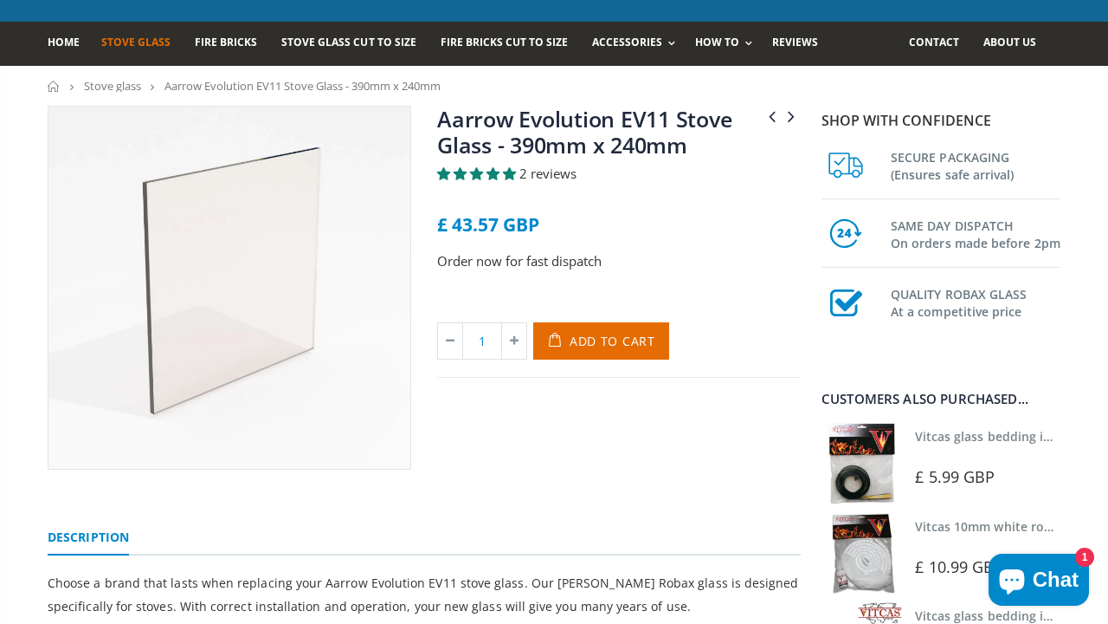
scroll to position [87, 0]
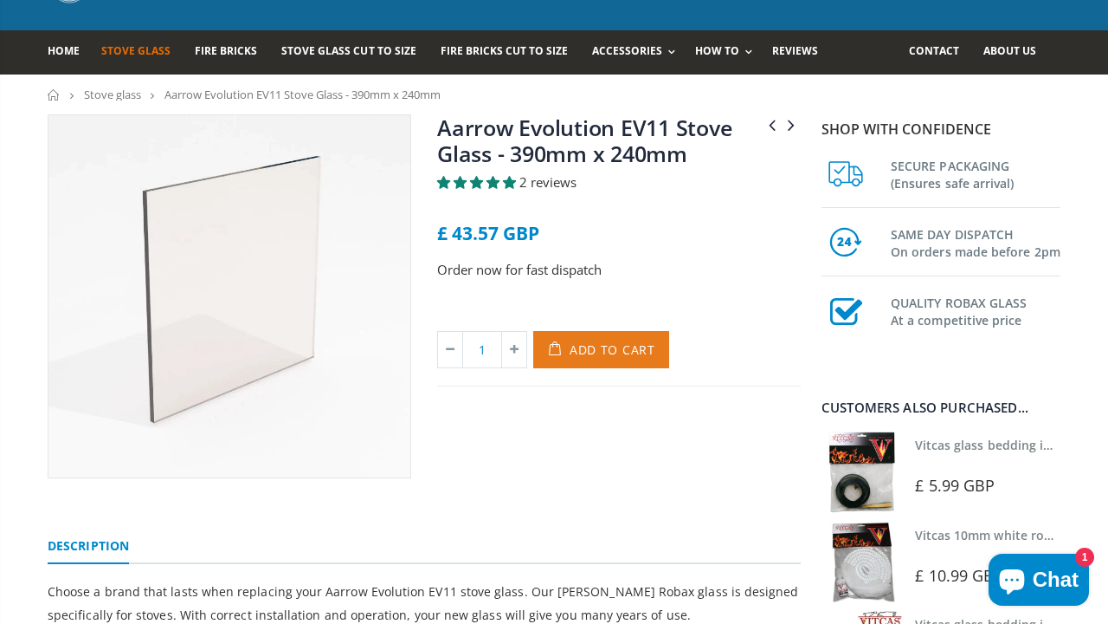
click at [611, 350] on span "Add to Cart" at bounding box center [613, 349] width 86 height 16
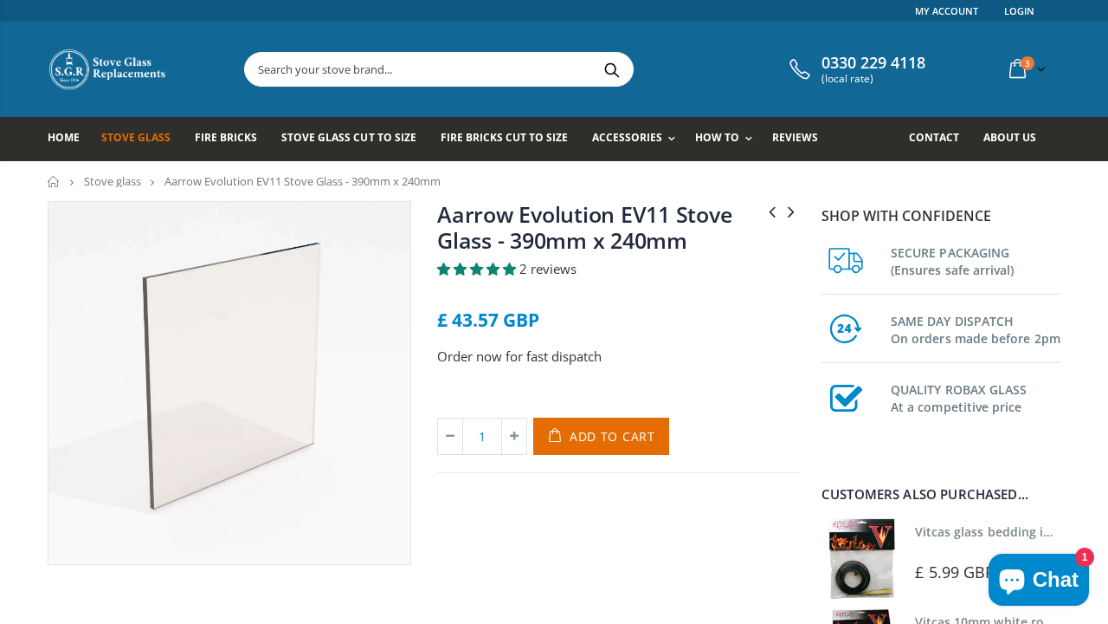
scroll to position [0, 0]
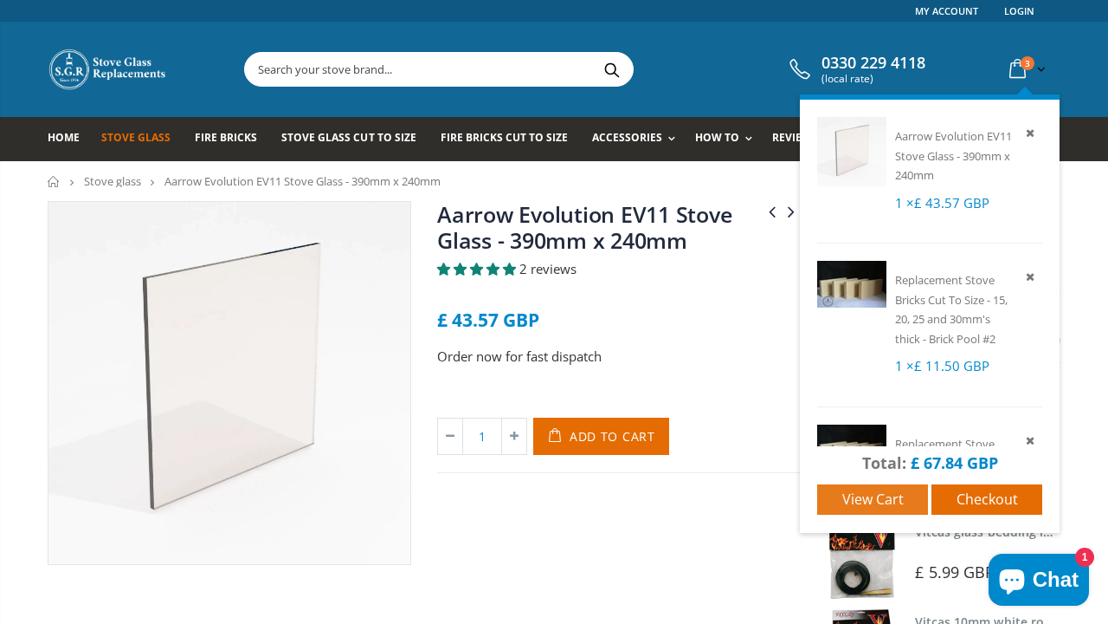
click at [887, 492] on span "View cart" at bounding box center [873, 498] width 61 height 19
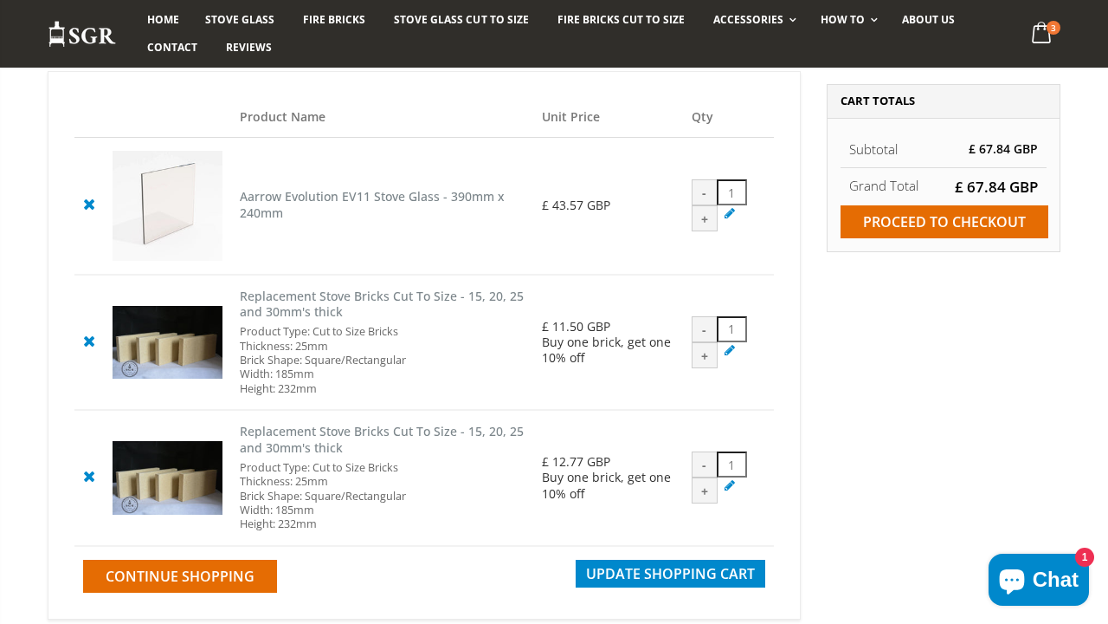
scroll to position [181, 0]
click at [713, 205] on div "-" at bounding box center [705, 192] width 26 height 26
click at [85, 210] on icon at bounding box center [89, 203] width 22 height 21
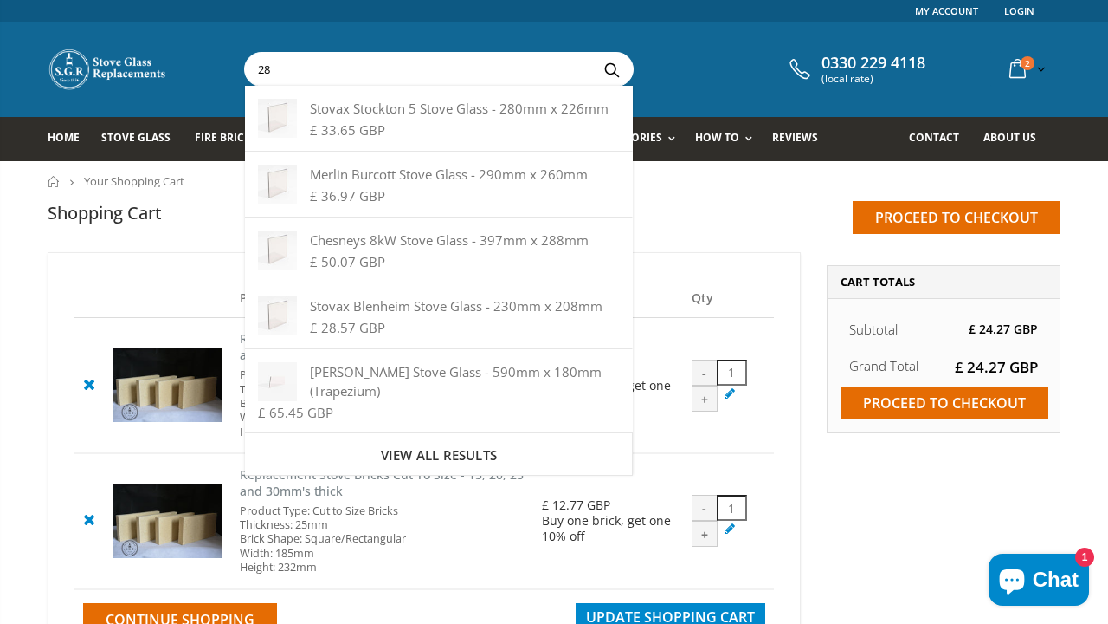
type input "2"
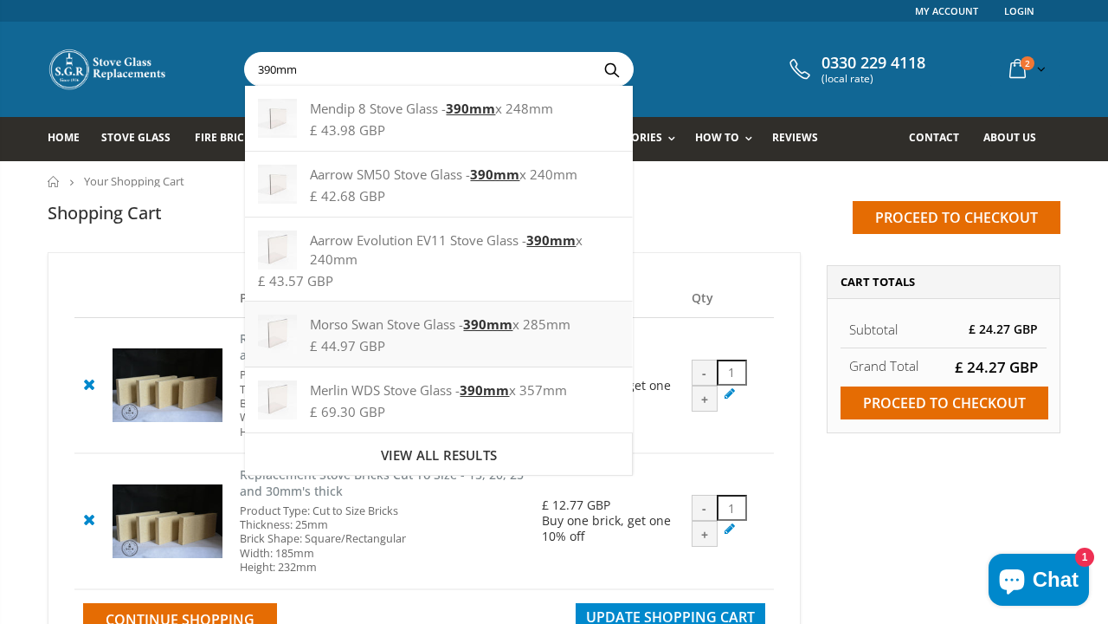
type input "390mm"
drag, startPoint x: 537, startPoint y: 324, endPoint x: 507, endPoint y: 0, distance: 325.3
click at [984, 415] on input "Proceed to checkout" at bounding box center [945, 402] width 208 height 33
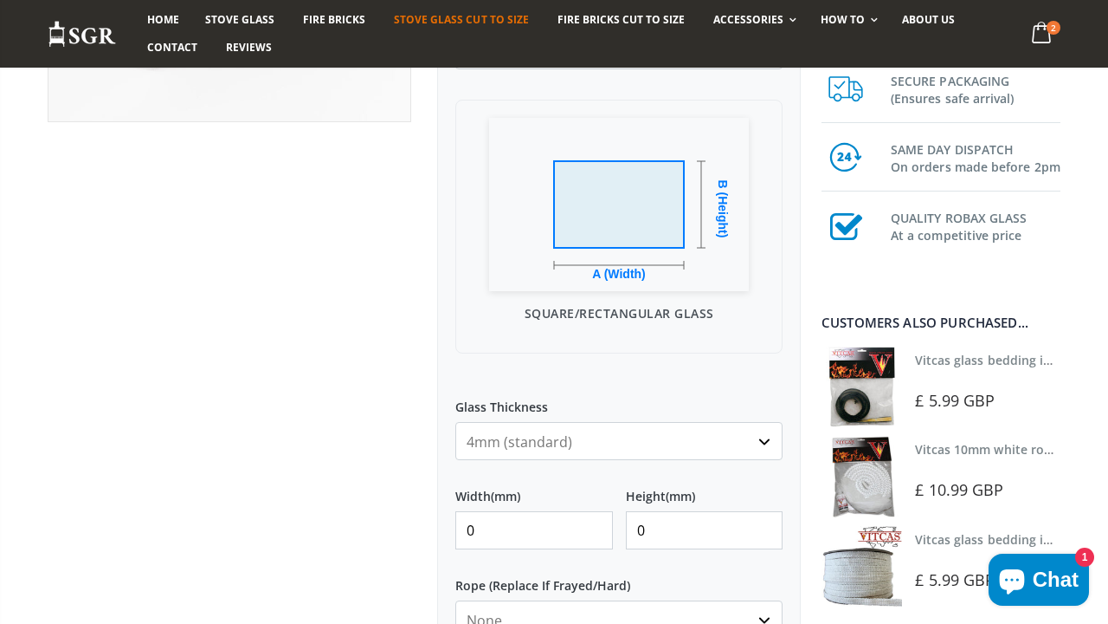
scroll to position [443, 0]
click at [520, 537] on input "0" at bounding box center [535, 530] width 158 height 38
drag, startPoint x: 506, startPoint y: 536, endPoint x: 452, endPoint y: 536, distance: 53.7
click at [452, 536] on div "My Measurements Are In Millimeters Centimeters Inches For inches, please enter …" at bounding box center [619, 413] width 364 height 1055
type input "385"
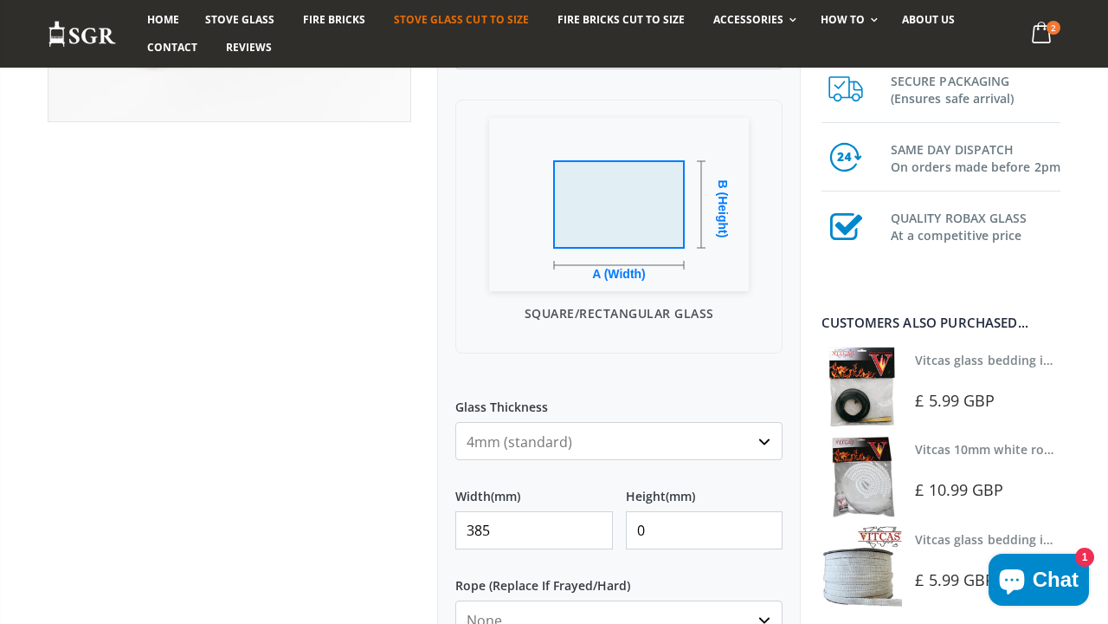
drag, startPoint x: 685, startPoint y: 519, endPoint x: 604, endPoint y: 520, distance: 81.4
click at [605, 520] on div "Width (mm) 385 Height (mm) 0" at bounding box center [619, 511] width 327 height 76
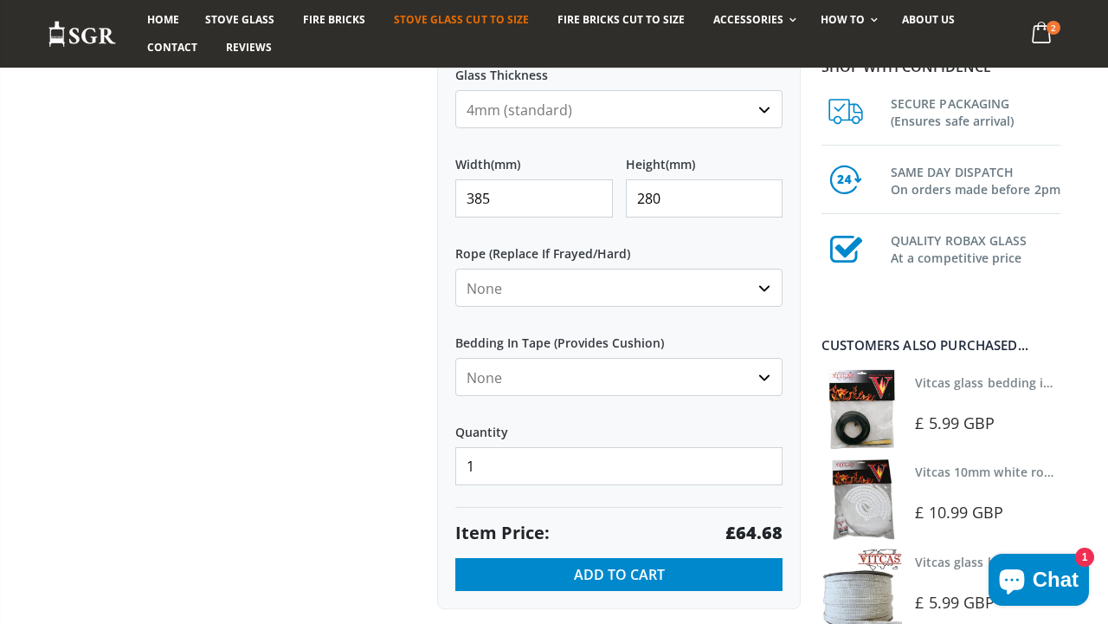
scroll to position [766, 0]
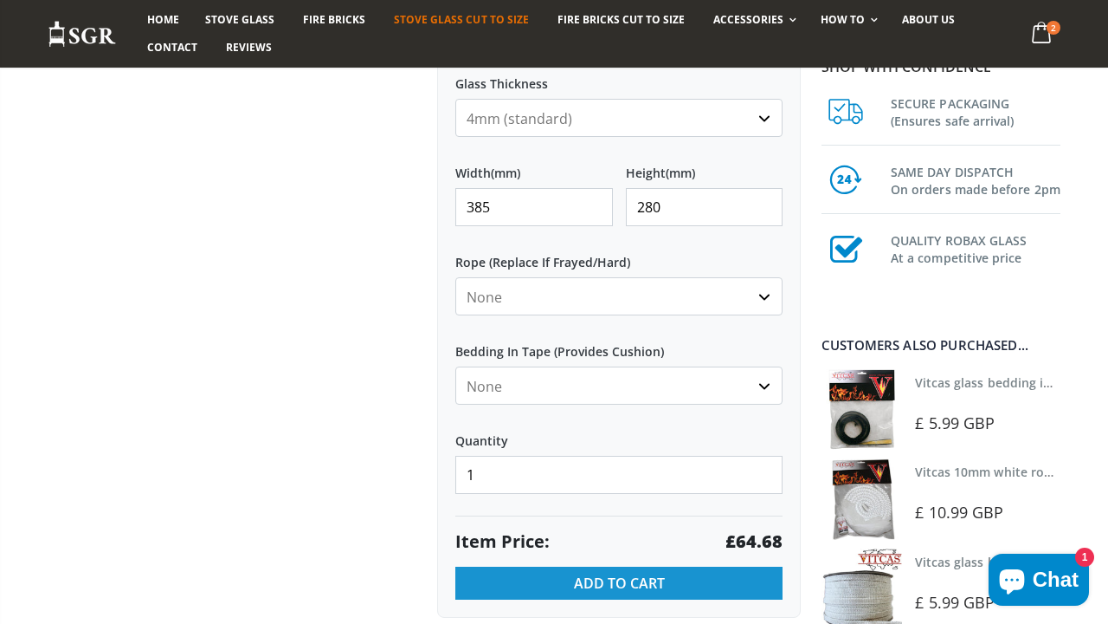
type input "280"
click at [701, 572] on button "Add to Cart" at bounding box center [619, 582] width 327 height 33
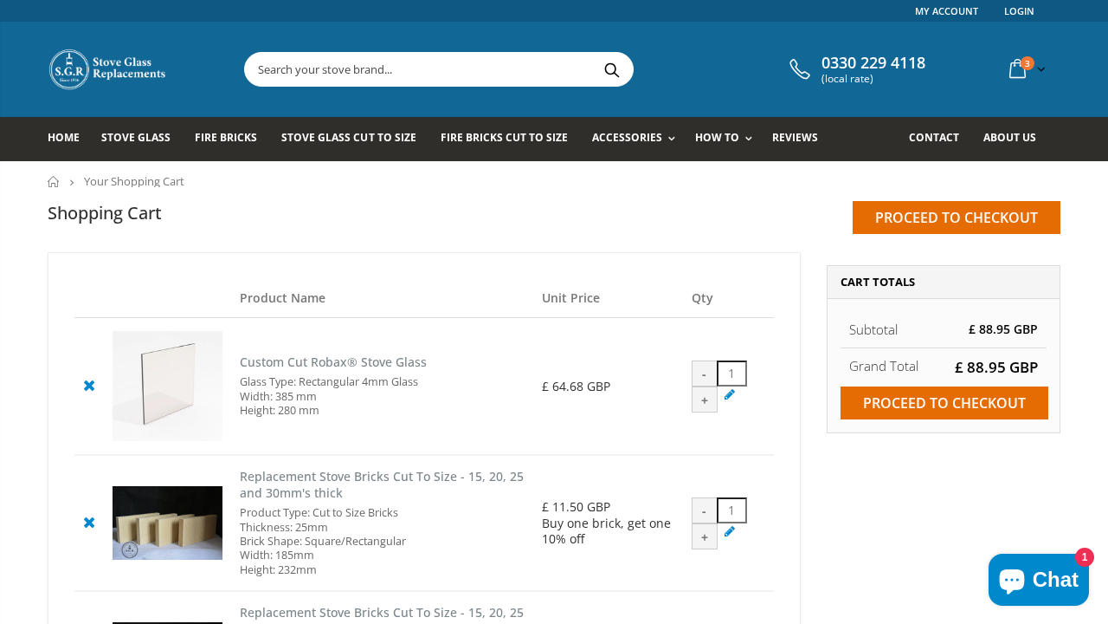
click at [92, 387] on icon at bounding box center [89, 384] width 22 height 21
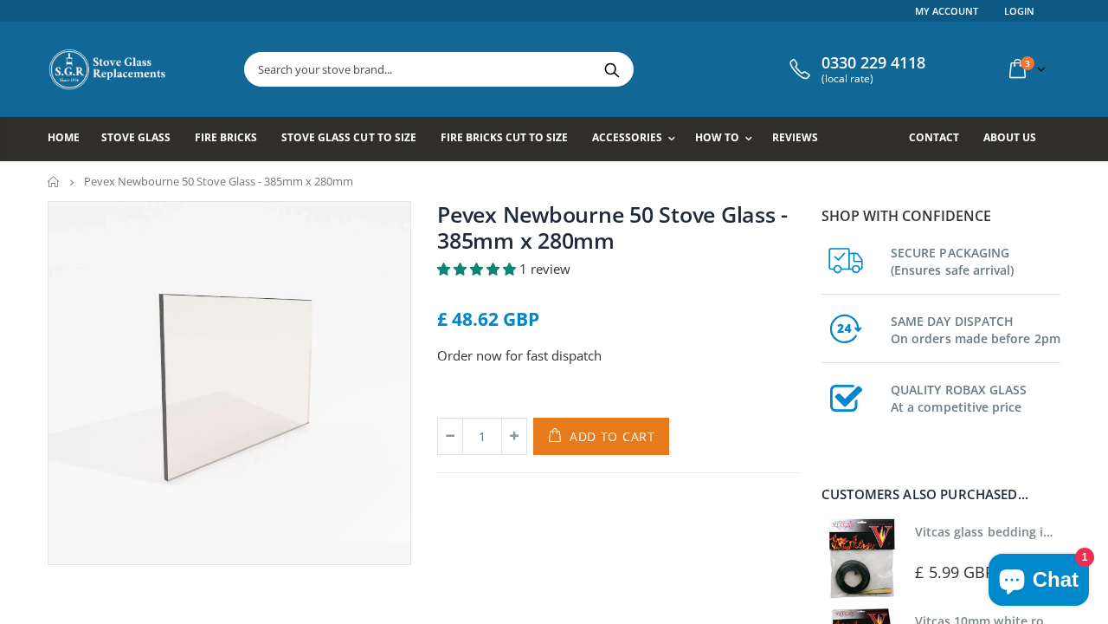
click at [620, 432] on span "Add to Cart" at bounding box center [613, 436] width 86 height 16
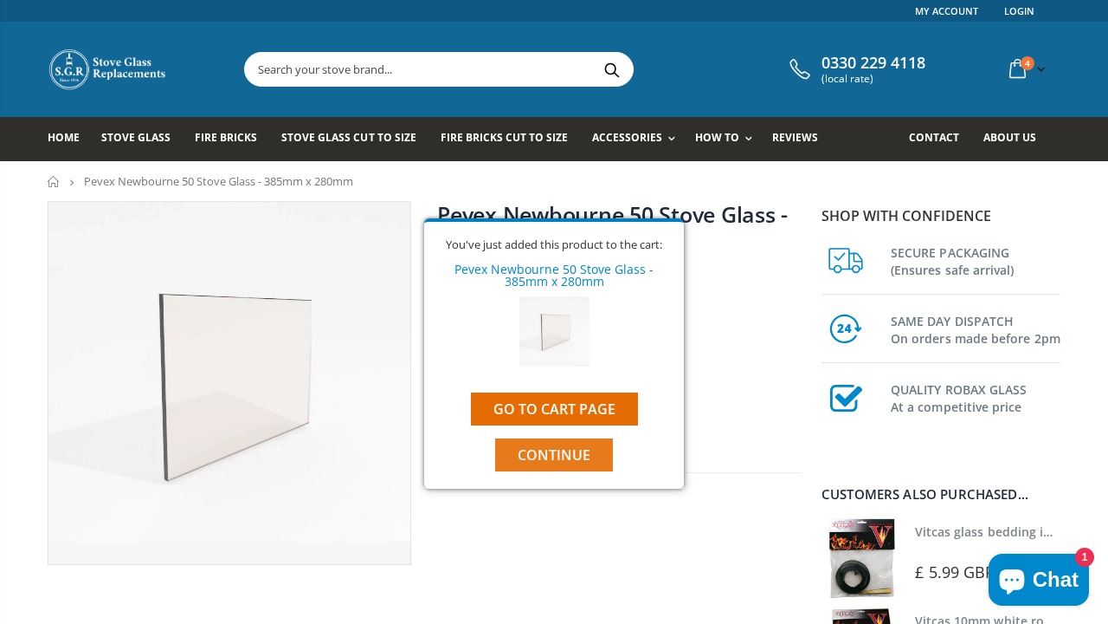
click at [576, 451] on span "Continue" at bounding box center [554, 454] width 73 height 19
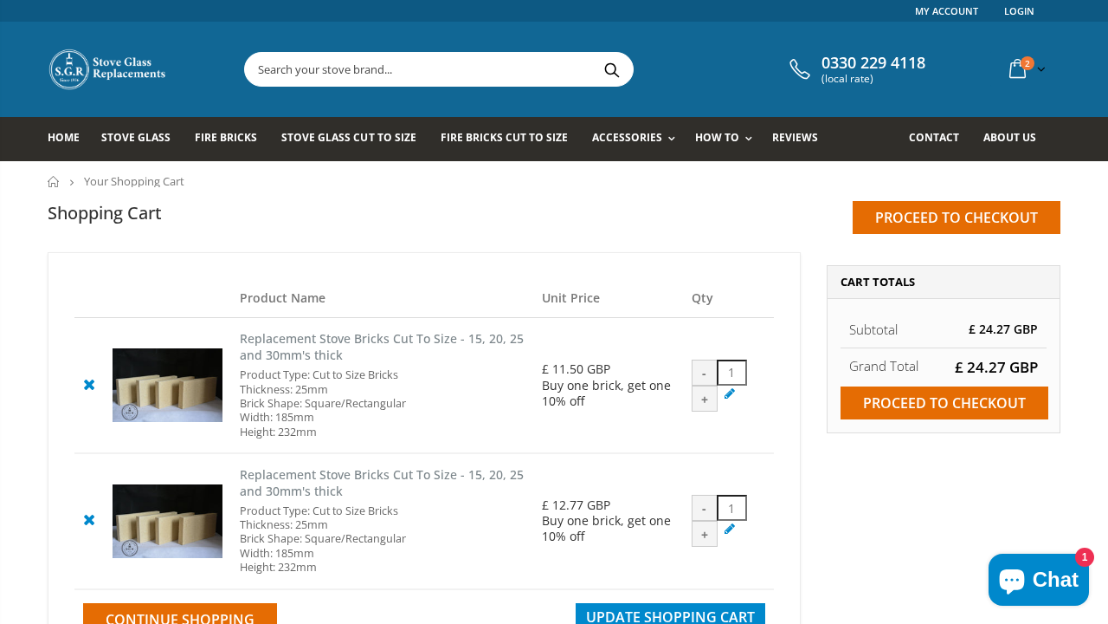
click at [397, 65] on input "text" at bounding box center [536, 69] width 582 height 33
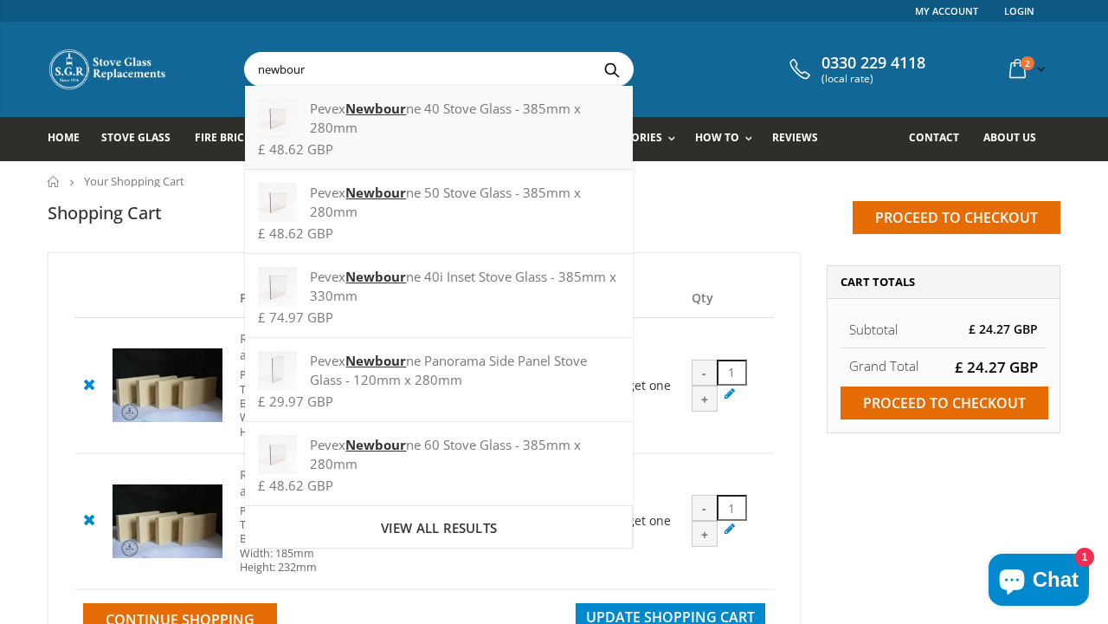
type input "newbour"
click at [456, 107] on div "Pevex Newbour ne 40 Stove Glass - 385mm x 280mm" at bounding box center [438, 118] width 361 height 38
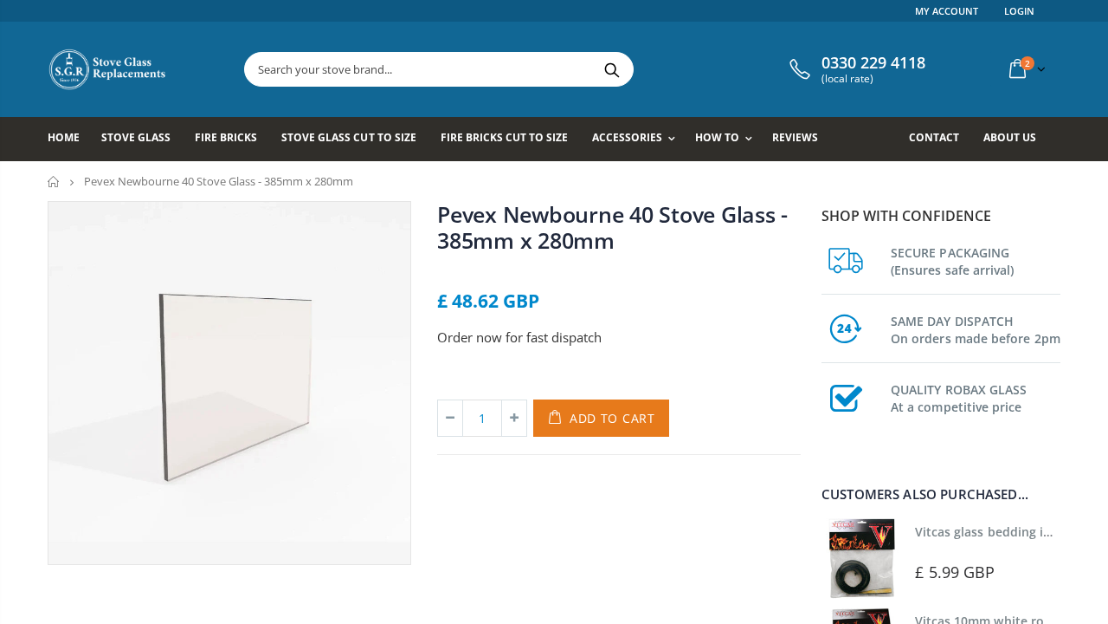
click at [613, 412] on span "Add to Cart" at bounding box center [613, 418] width 86 height 16
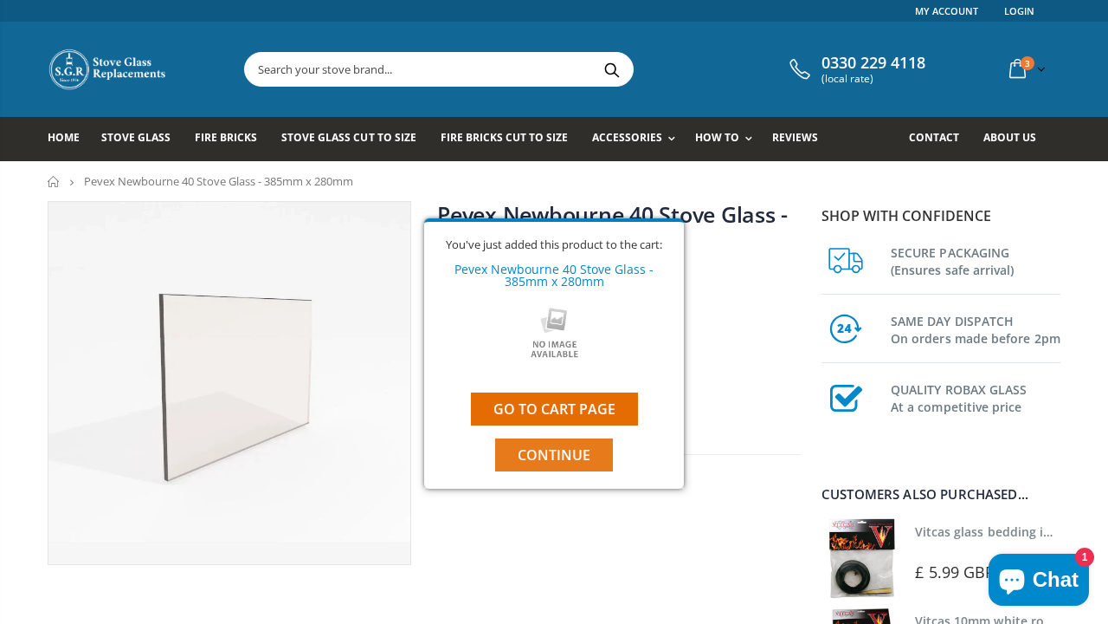
click at [596, 449] on button "Continue" at bounding box center [554, 454] width 118 height 33
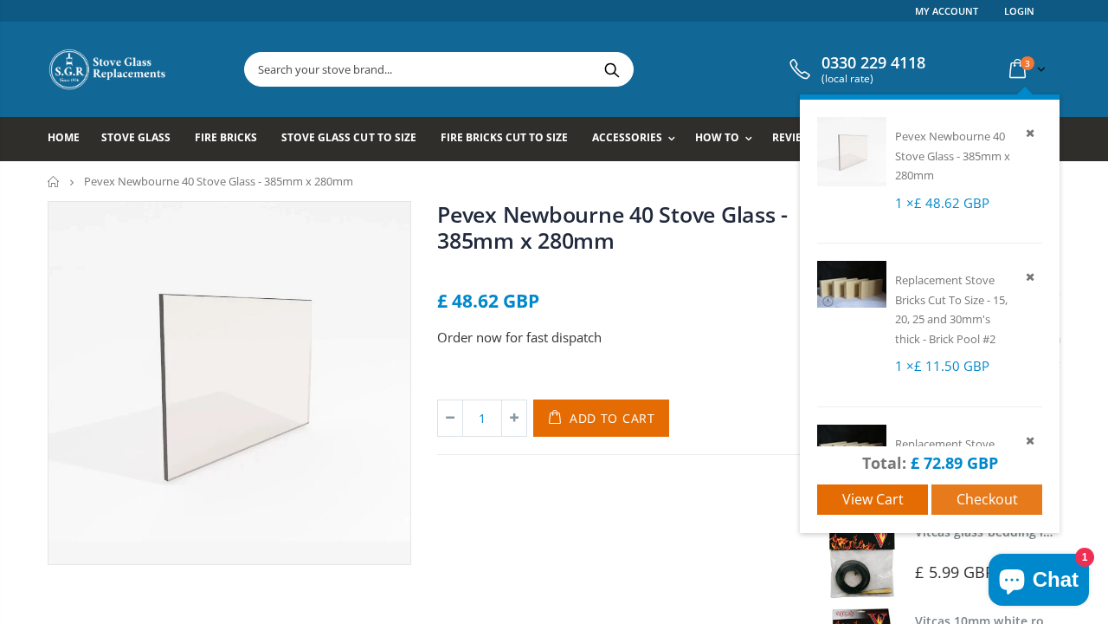
click at [983, 497] on span "Checkout" at bounding box center [987, 498] width 61 height 19
